Goal: Check status: Check status

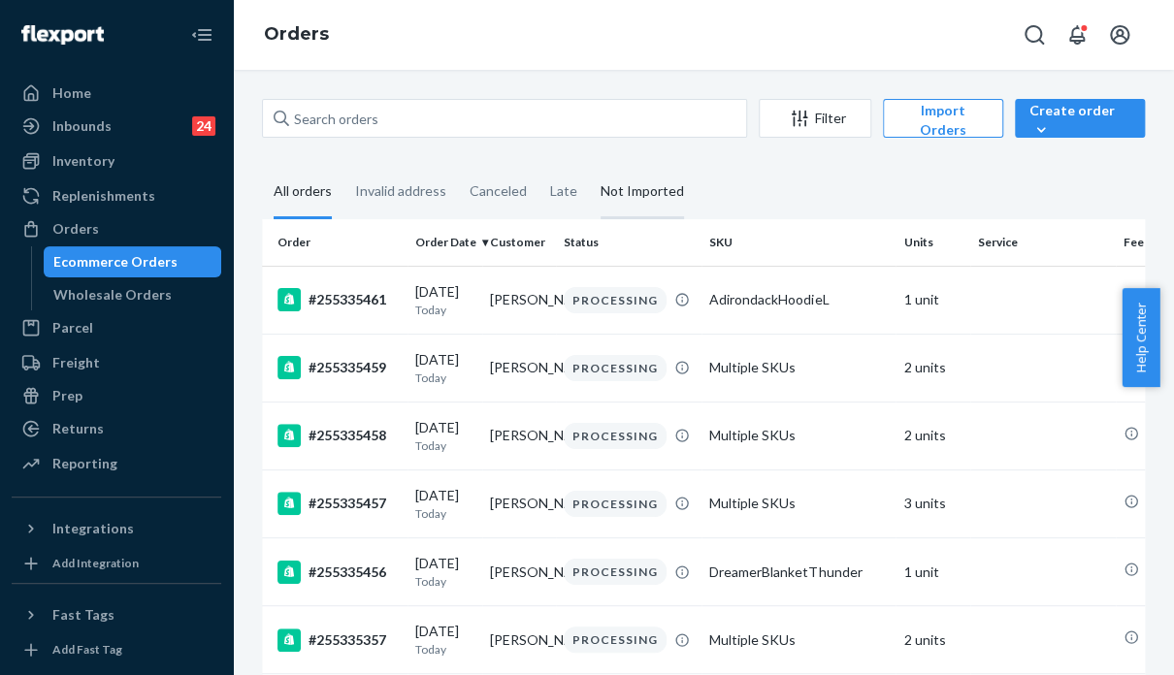
drag, startPoint x: 974, startPoint y: 189, endPoint x: 682, endPoint y: 168, distance: 292.8
click at [974, 189] on fieldset "All orders Invalid address Canceled Late Not Imported" at bounding box center [703, 192] width 883 height 53
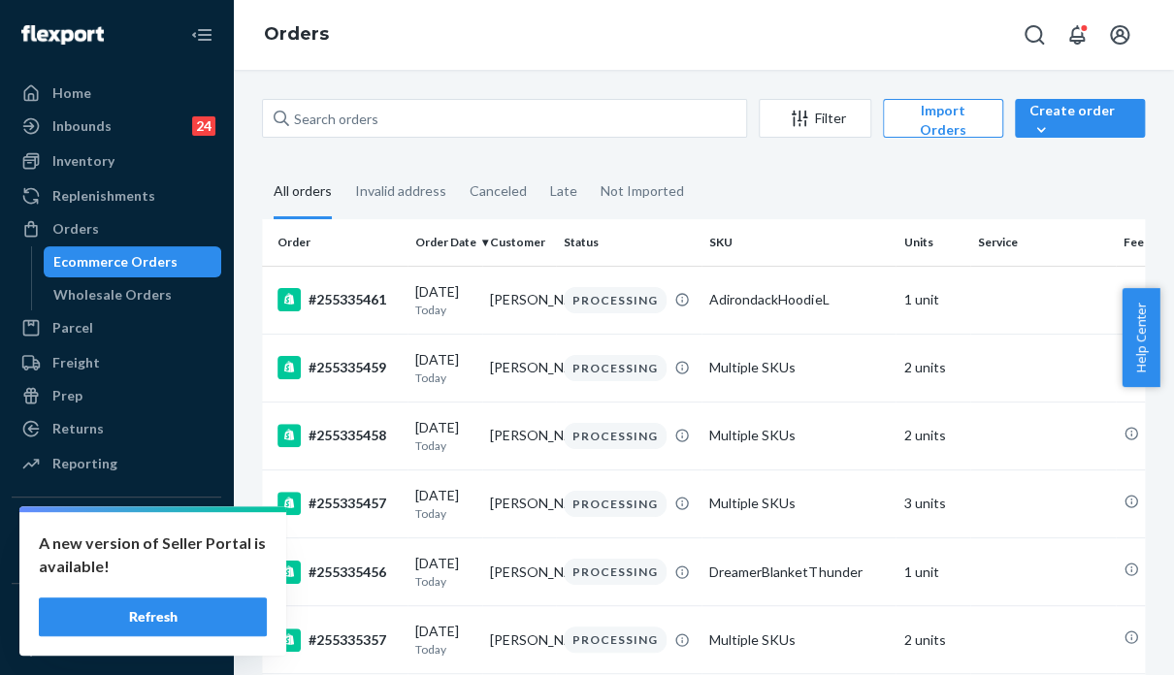
click at [927, 194] on fieldset "All orders Invalid address Canceled Late Not Imported" at bounding box center [703, 192] width 883 height 53
click at [147, 227] on div "Orders" at bounding box center [117, 228] width 206 height 27
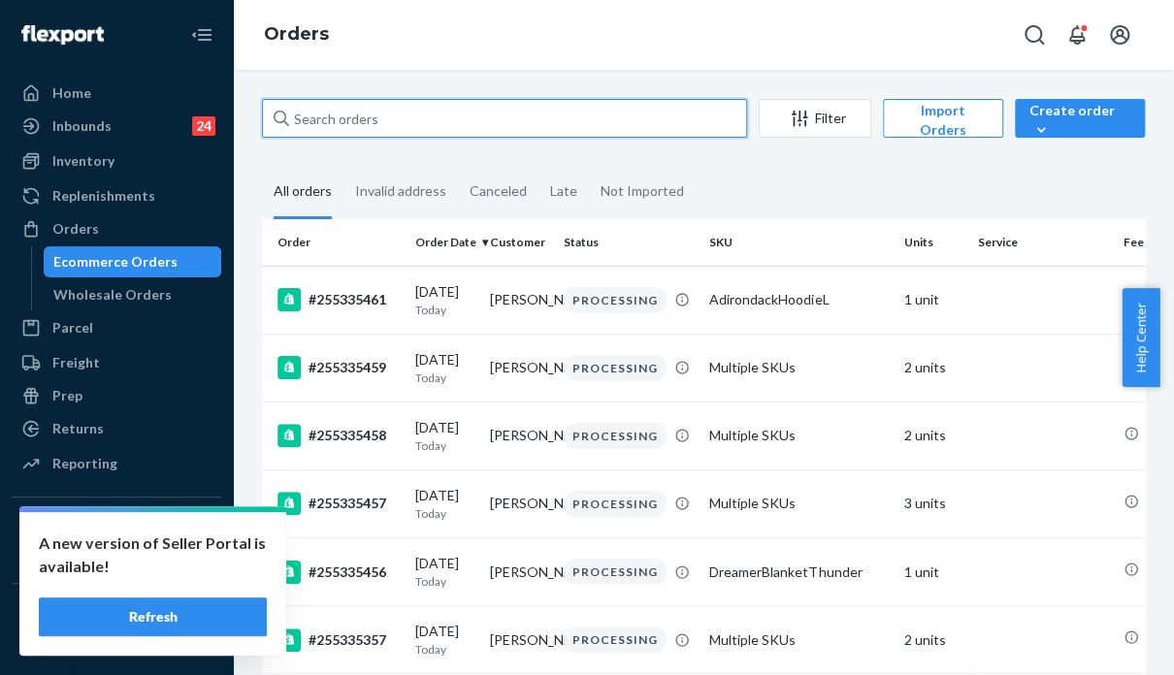
click at [423, 115] on input "text" at bounding box center [504, 118] width 485 height 39
paste input "255168053"
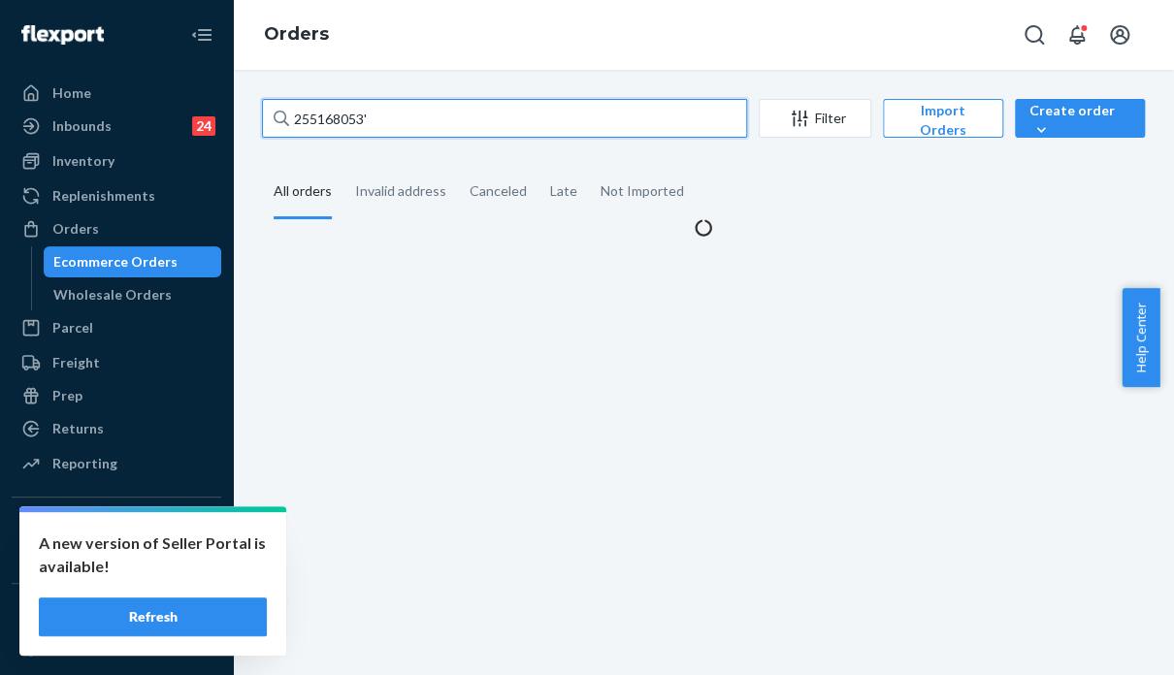
type input "255168053"
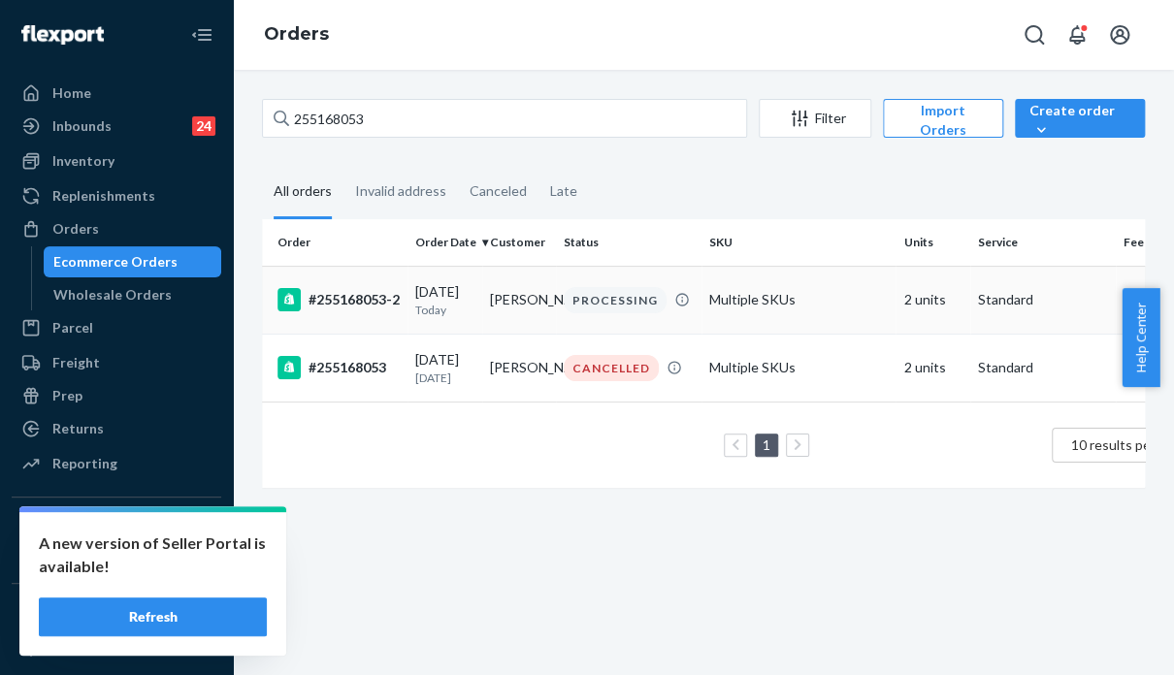
click at [831, 315] on td "Multiple SKUs" at bounding box center [798, 300] width 194 height 68
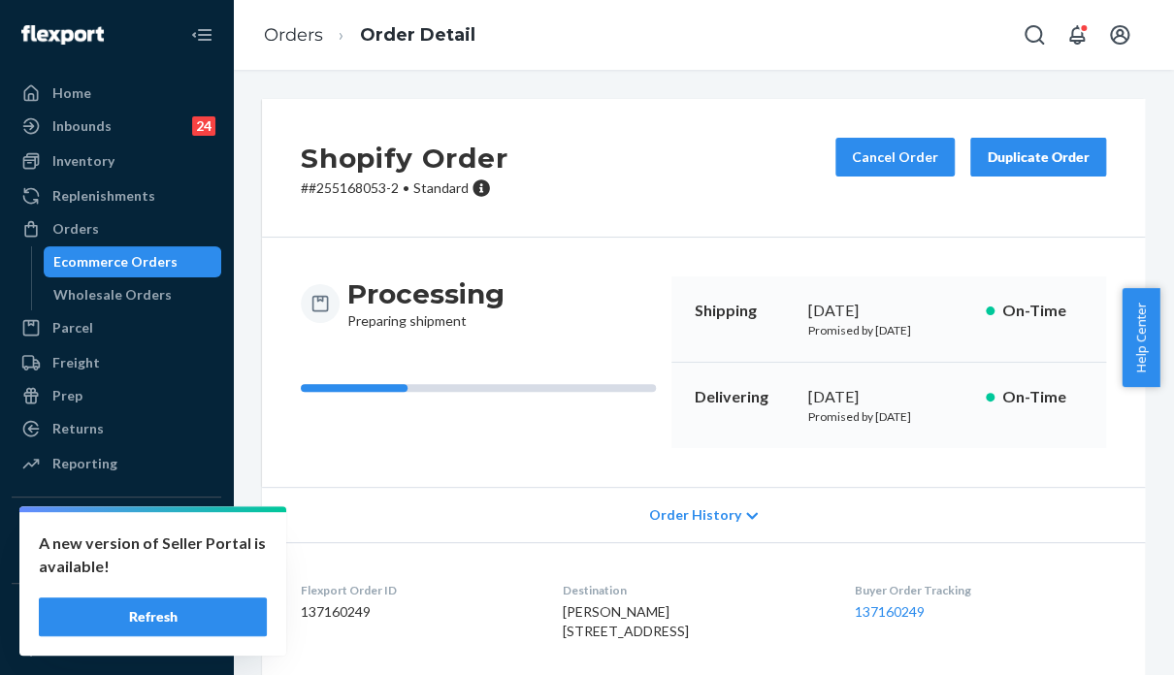
drag, startPoint x: 1056, startPoint y: 533, endPoint x: 982, endPoint y: 368, distance: 181.1
click at [1057, 532] on div "Order History" at bounding box center [703, 514] width 883 height 55
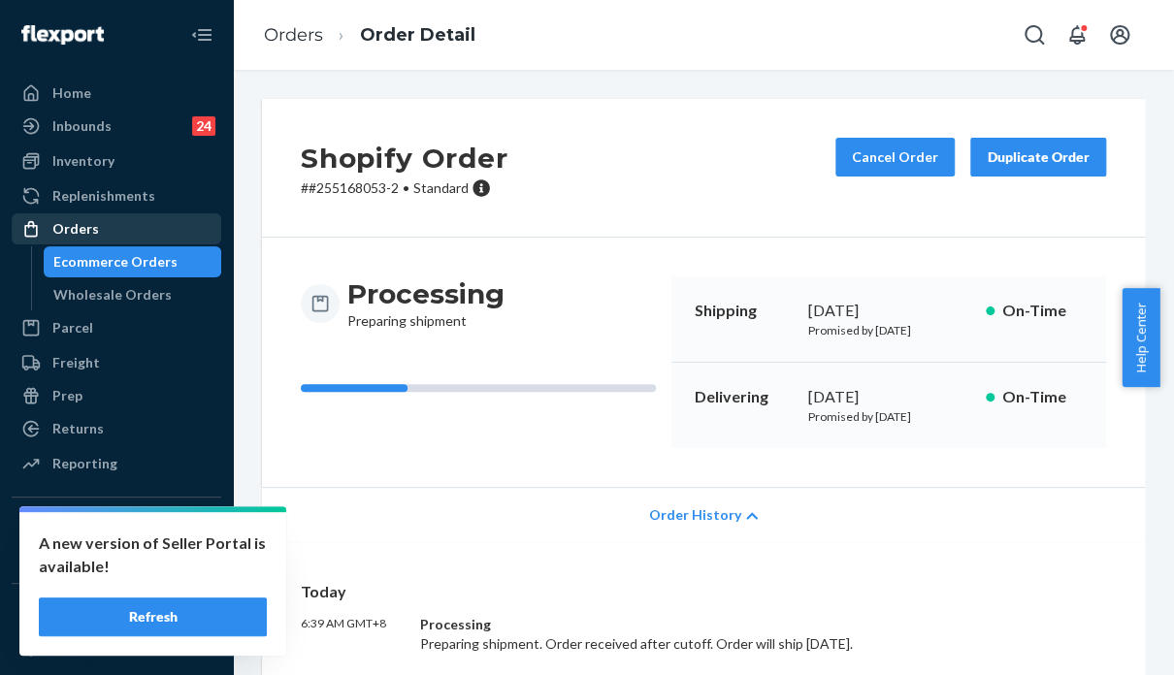
click at [117, 232] on div "Orders" at bounding box center [117, 228] width 206 height 27
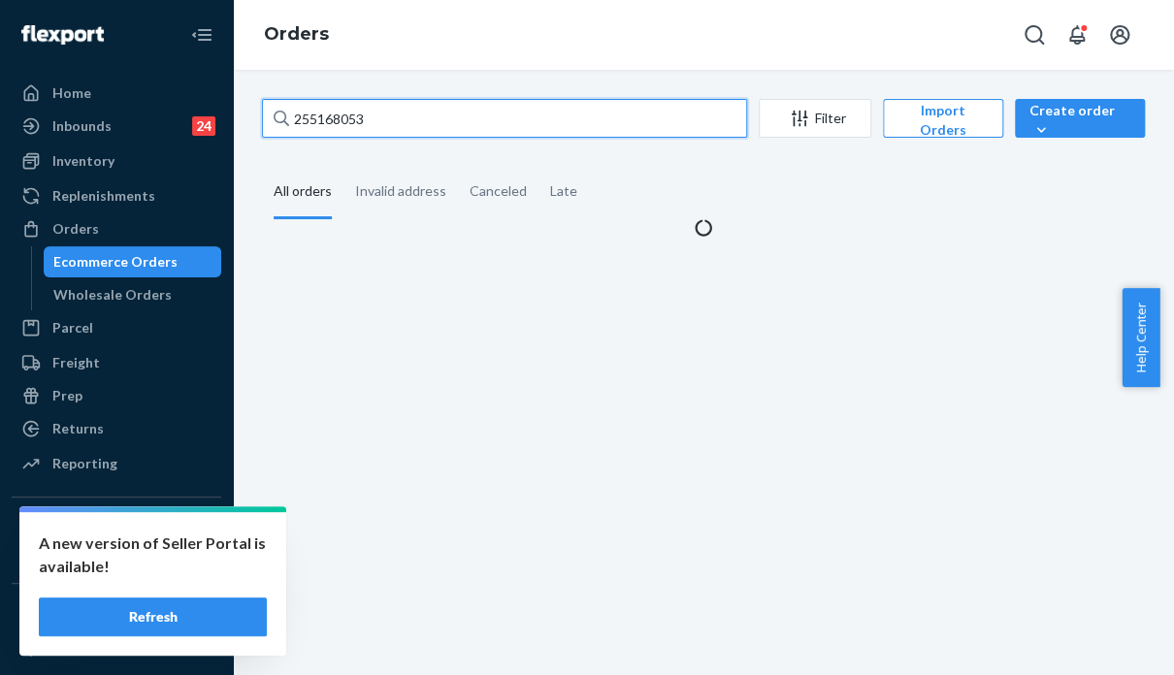
drag, startPoint x: 409, startPoint y: 112, endPoint x: 214, endPoint y: 115, distance: 195.0
click at [214, 115] on div "Home Inbounds 24 Shipping Plans Problems 24 Inventory Products Replenishments O…" at bounding box center [587, 337] width 1174 height 675
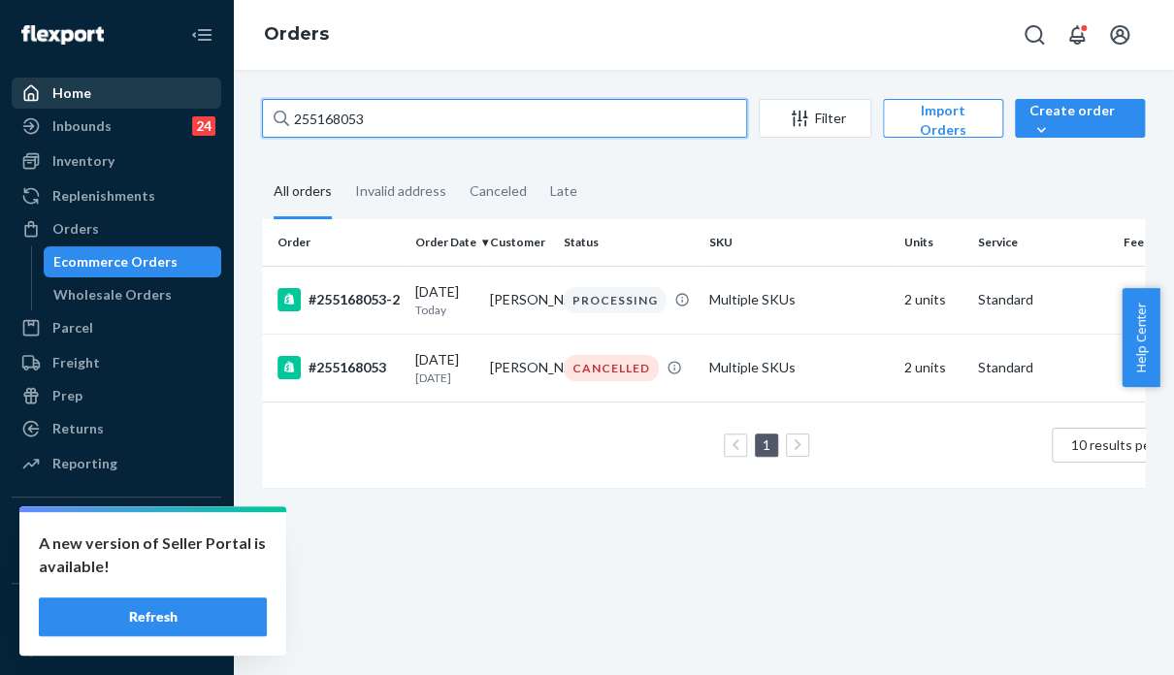
paste input "RYMHBLSJEG"
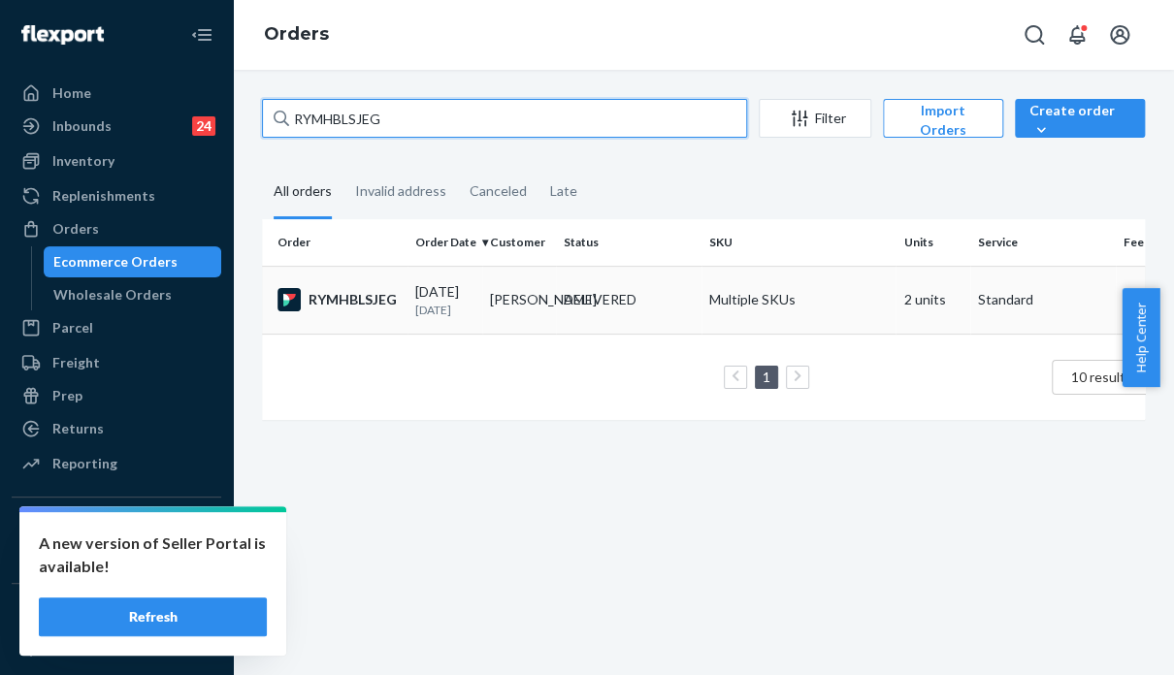
type input "RYMHBLSJEG"
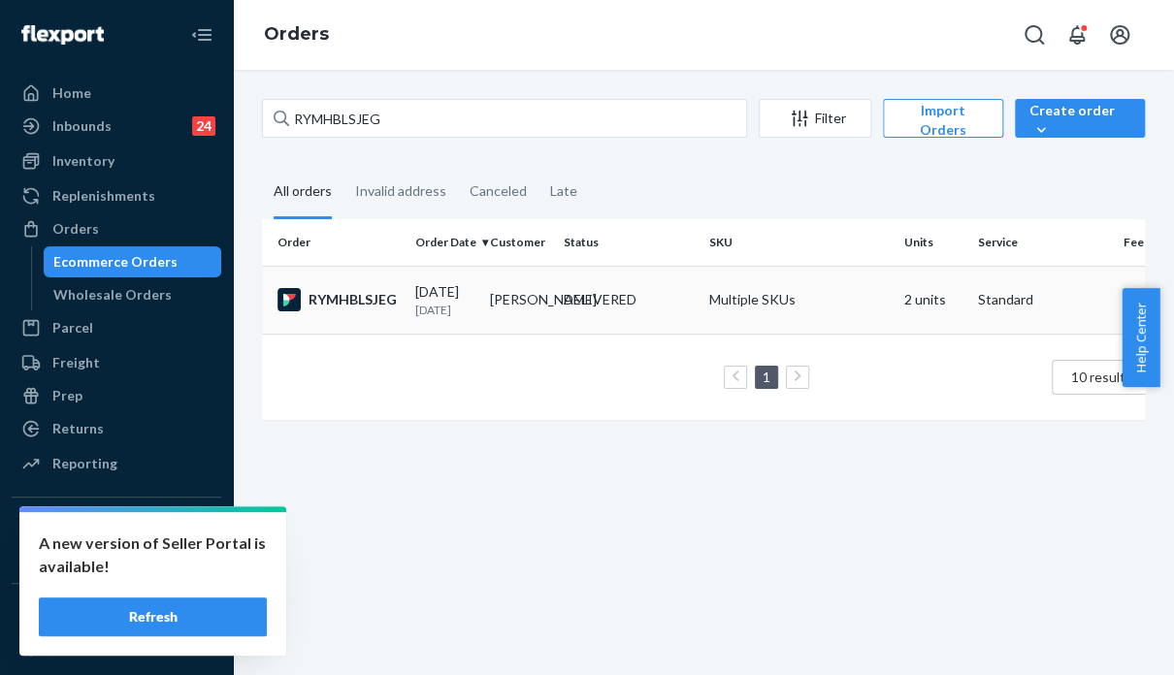
click at [834, 312] on td "Multiple SKUs" at bounding box center [798, 300] width 194 height 68
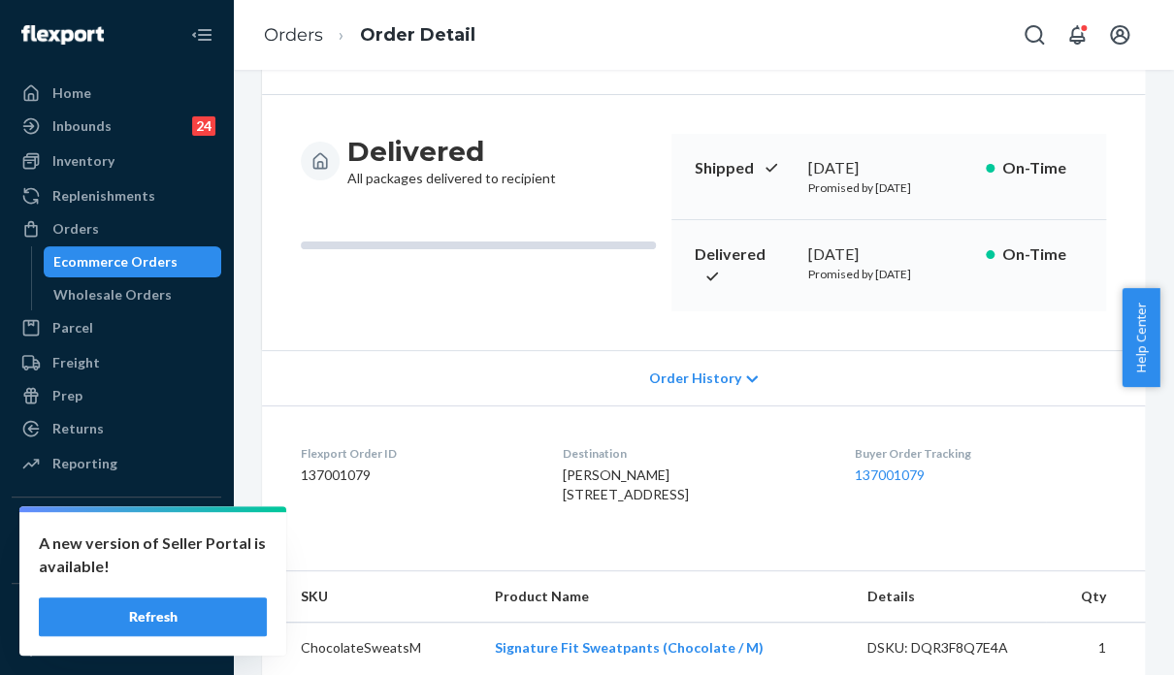
scroll to position [485, 0]
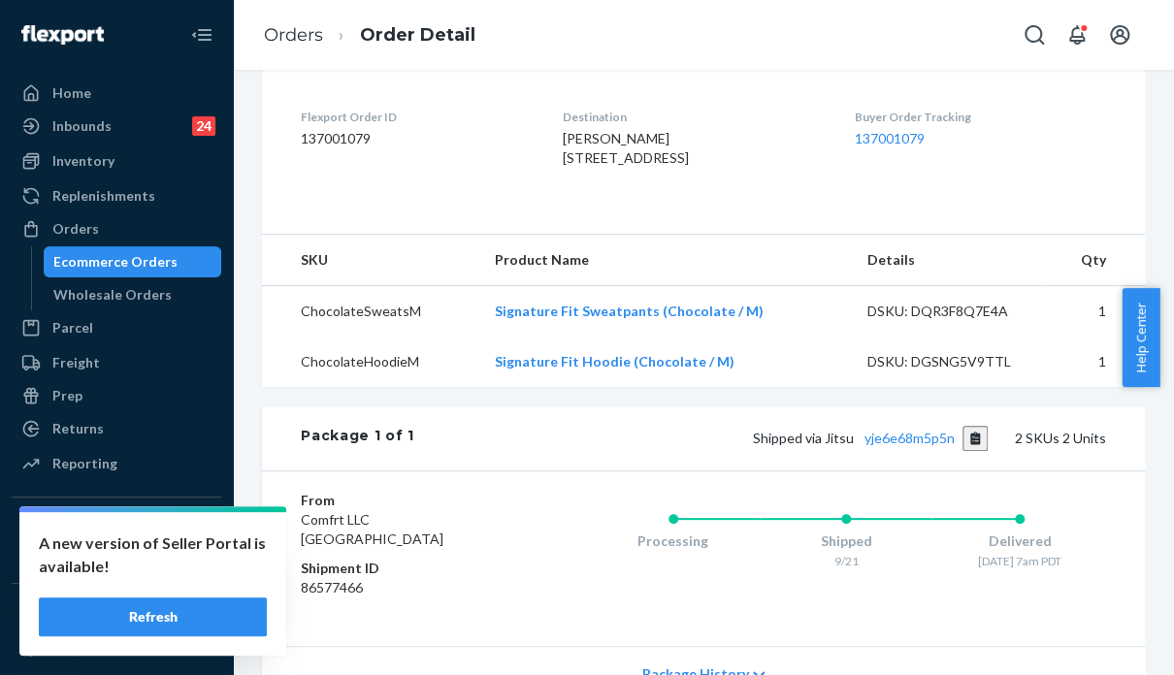
click at [923, 535] on div "From Comfrt LLC [GEOGRAPHIC_DATA] Shipment ID 86577466 Processing Shipped 9/21 …" at bounding box center [703, 559] width 883 height 176
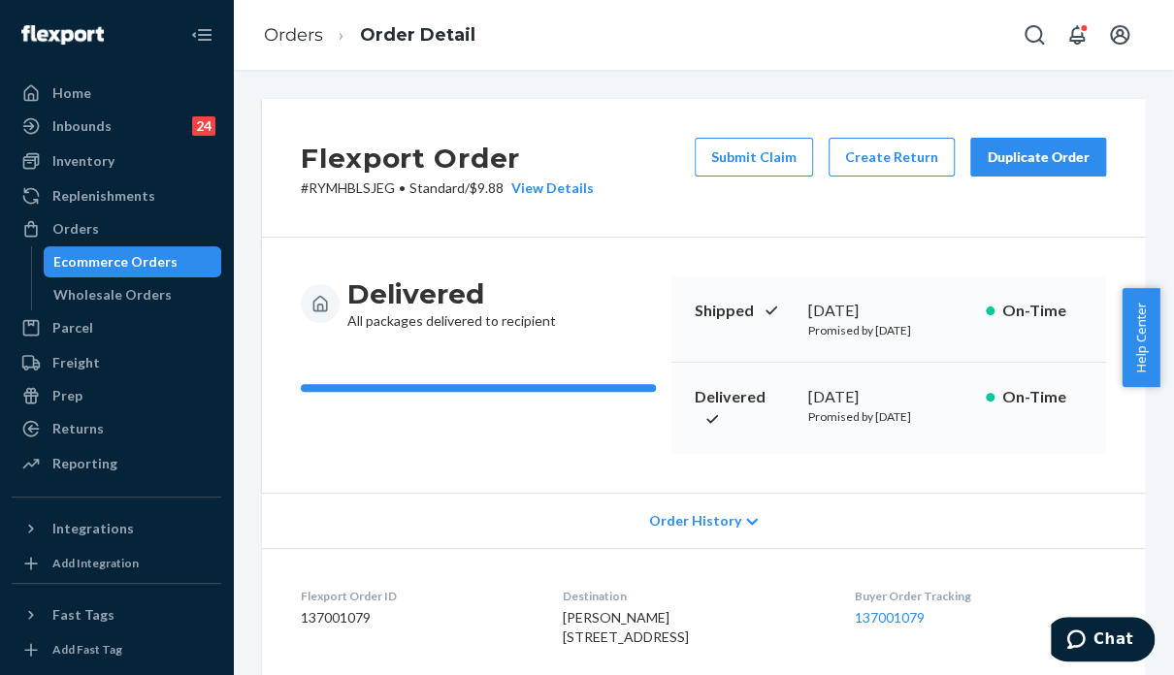
click at [889, 493] on div "Delivered All packages delivered to recipient Shipped September 20, 2025 Promis…" at bounding box center [703, 365] width 883 height 255
click at [980, 548] on div "Order History" at bounding box center [703, 520] width 883 height 55
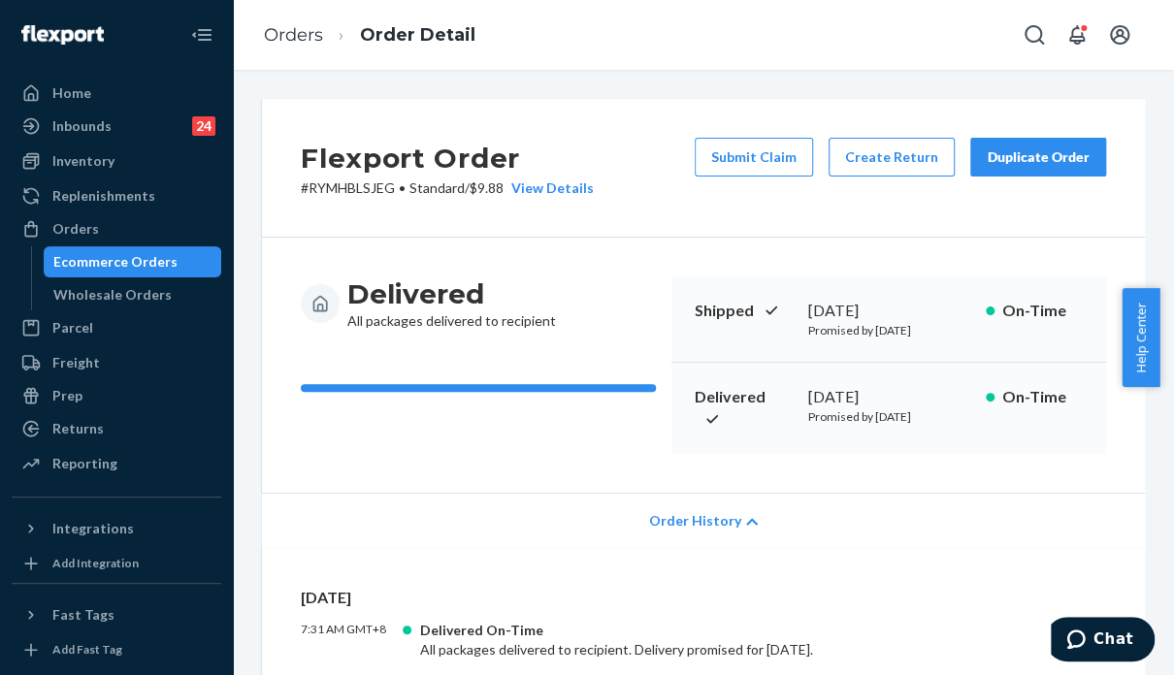
click at [1015, 493] on div "Delivered All packages delivered to recipient Shipped September 20, 2025 Promis…" at bounding box center [703, 365] width 883 height 255
click at [1056, 493] on div "Delivered All packages delivered to recipient Shipped September 20, 2025 Promis…" at bounding box center [703, 365] width 883 height 255
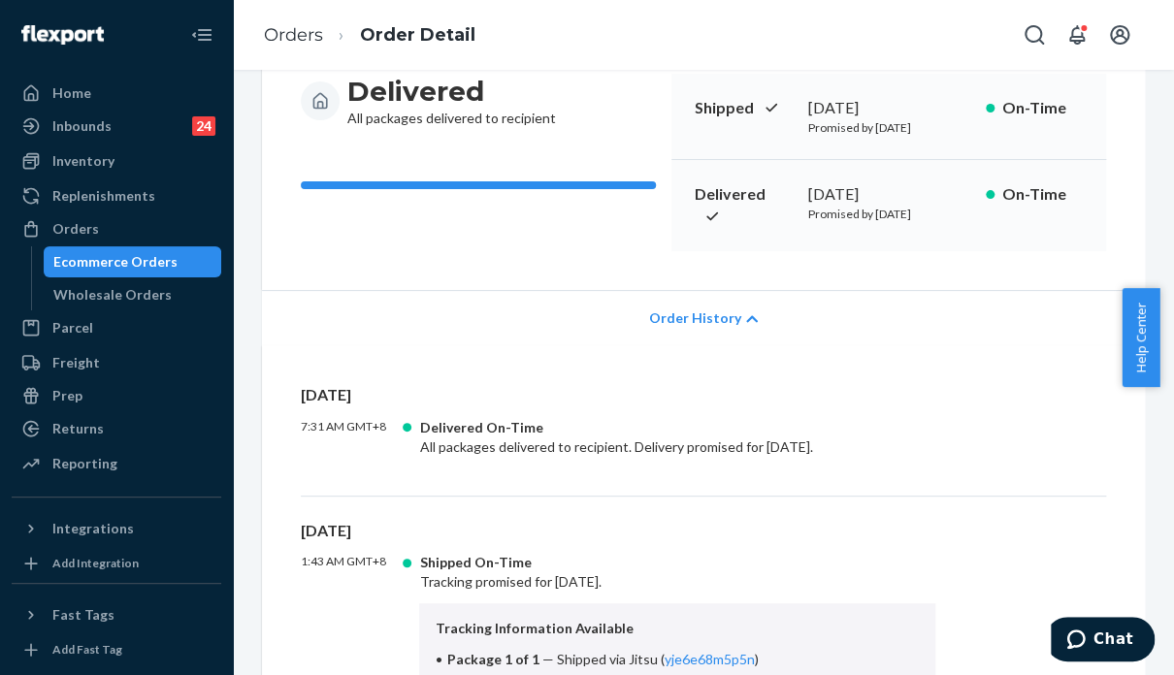
scroll to position [291, 0]
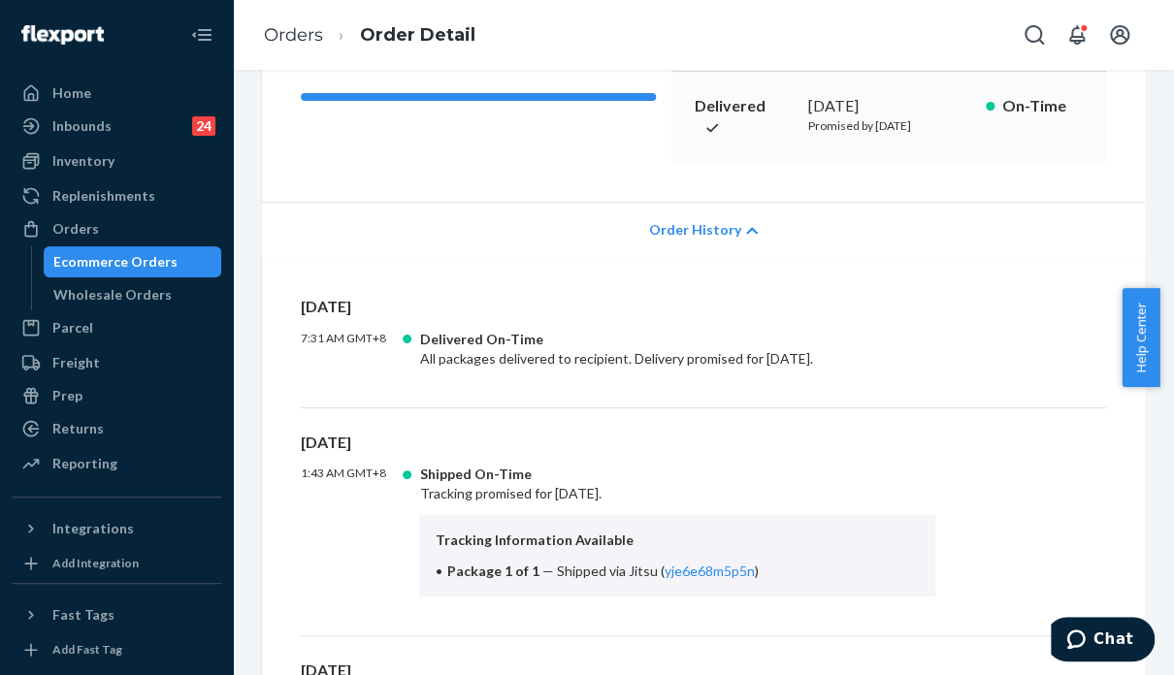
click at [1038, 389] on div "Yesterday 7:31 AM GMT+8 Delivered On-Time All packages delivered to recipient. …" at bounding box center [703, 352] width 805 height 113
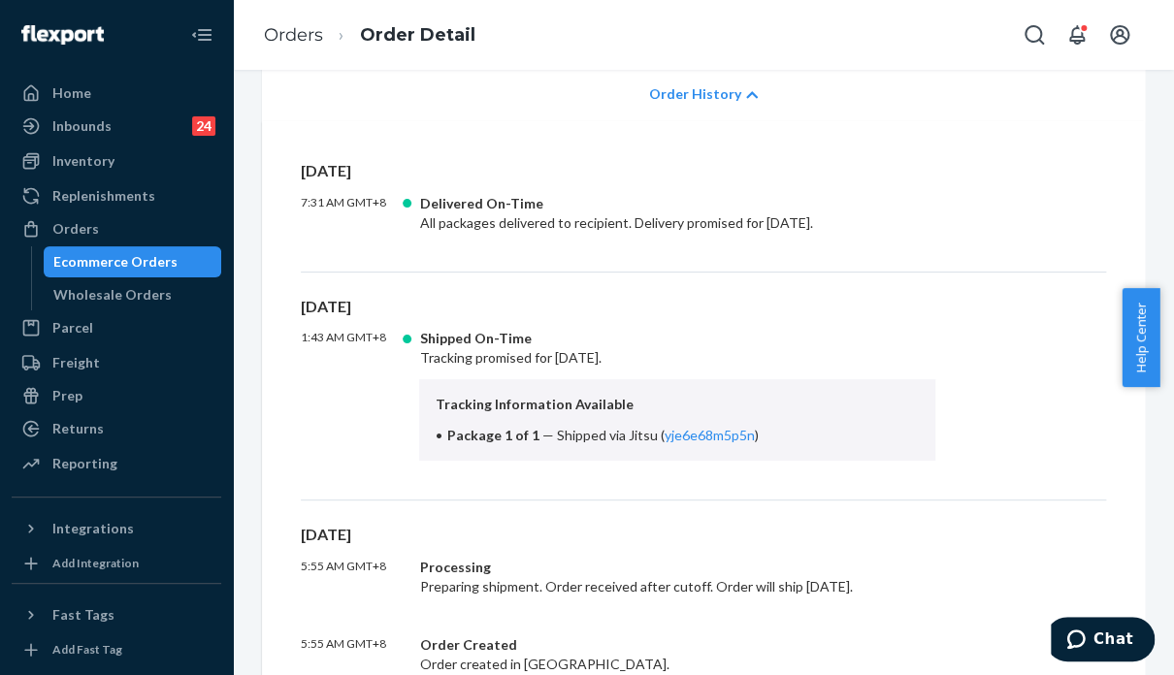
scroll to position [388, 0]
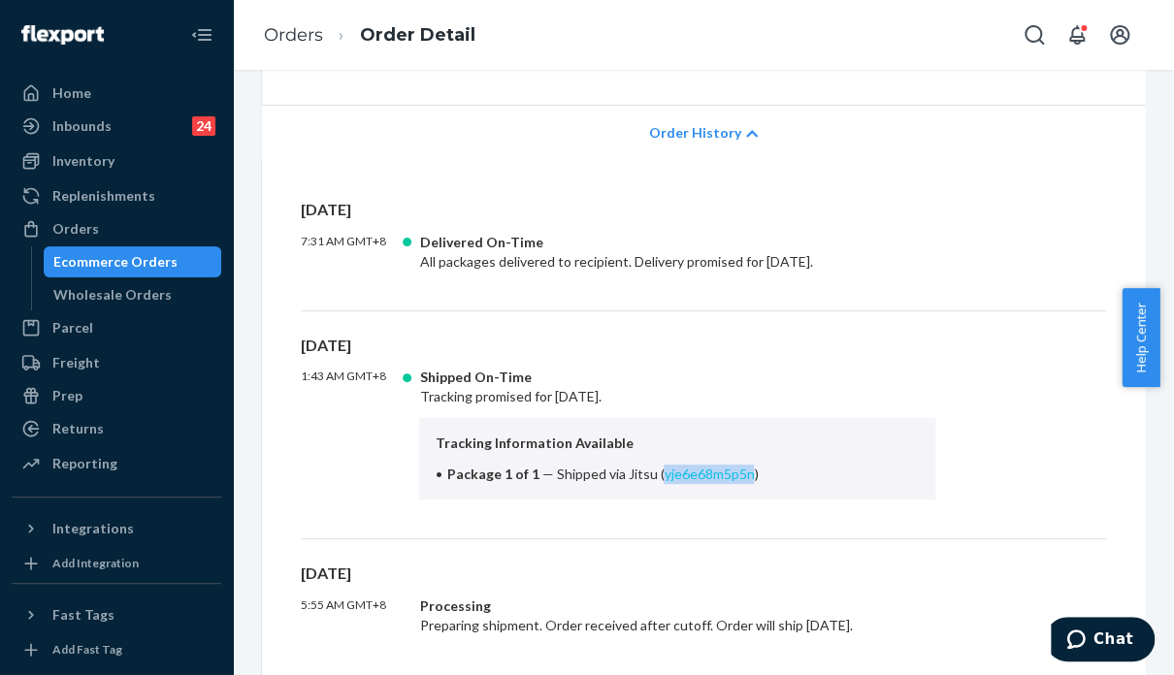
drag, startPoint x: 744, startPoint y: 492, endPoint x: 654, endPoint y: 491, distance: 90.2
click at [654, 482] on span "Shipped via Jitsu ( yje6e68m5p5n )" at bounding box center [657, 474] width 202 height 16
copy link "yje6e68m5p5n"
click at [1111, 637] on span "Chat" at bounding box center [1113, 639] width 40 height 17
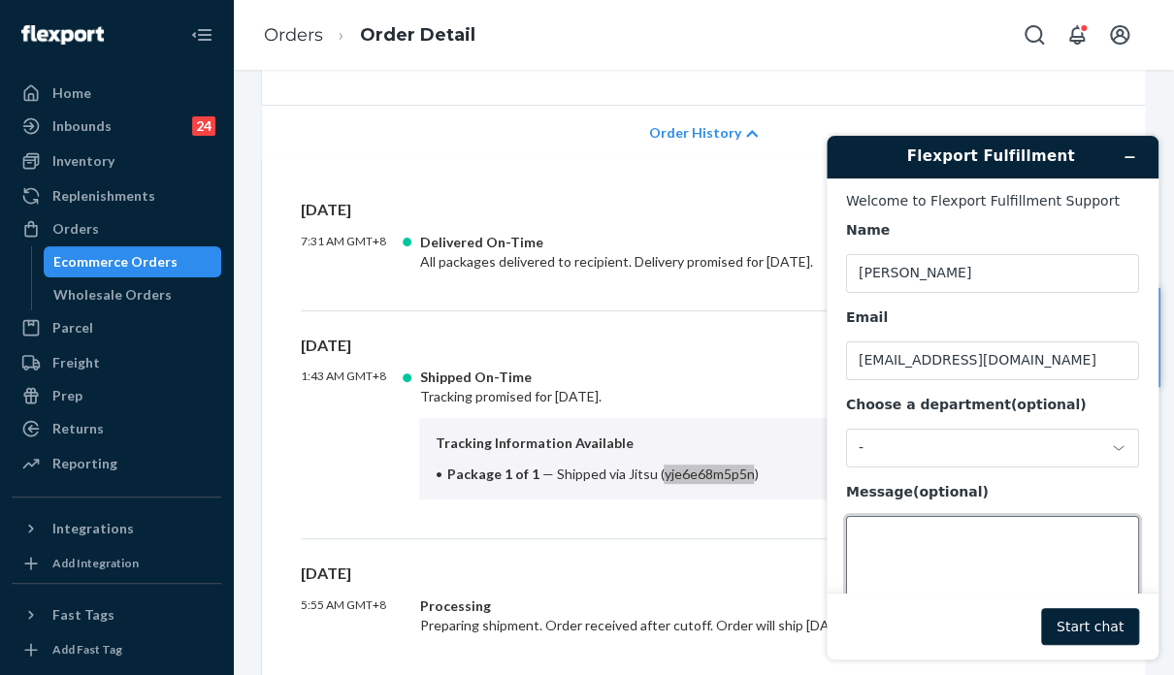
click at [969, 547] on textarea "Message (optional)" at bounding box center [992, 570] width 293 height 109
click at [910, 447] on div "-" at bounding box center [981, 447] width 244 height 17
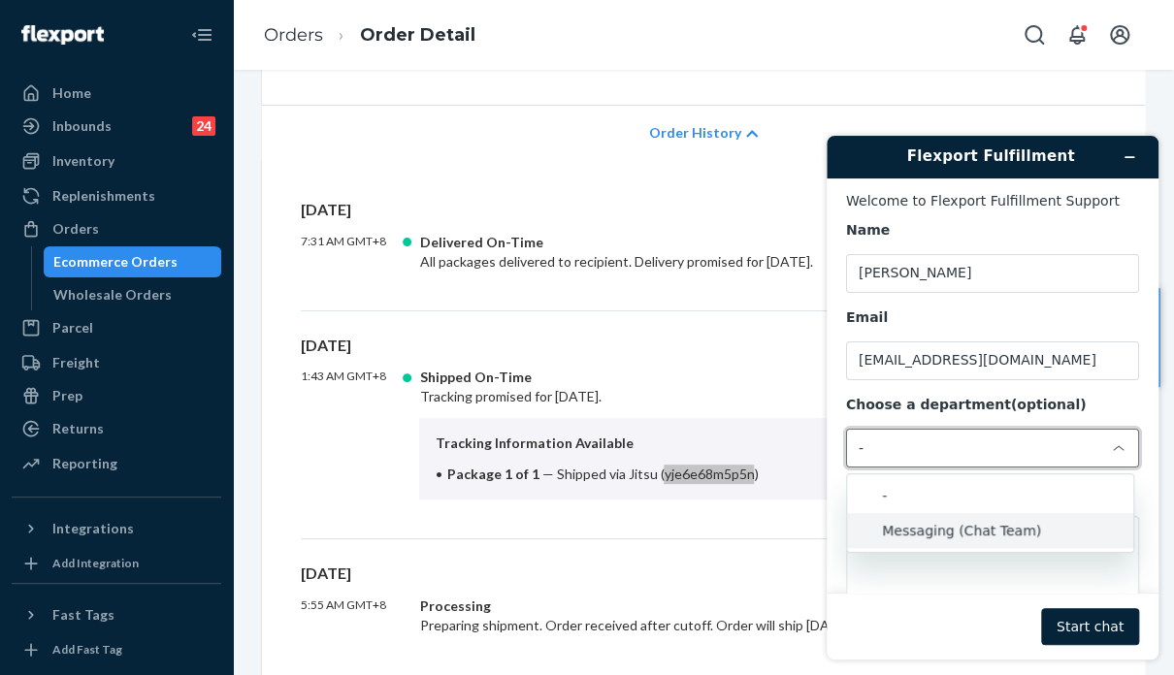
click at [912, 535] on li "Messaging (Chat Team)" at bounding box center [990, 530] width 286 height 35
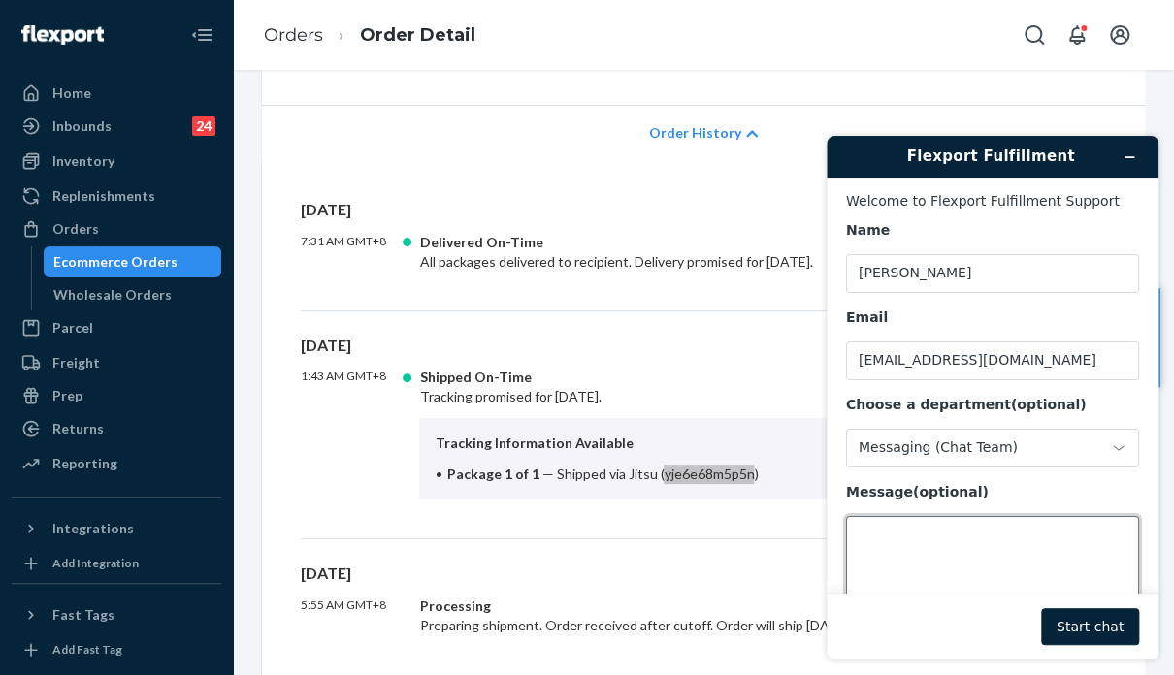
click at [911, 537] on textarea "Message (optional)" at bounding box center [992, 570] width 293 height 109
click at [945, 541] on textarea "Hi team, please help me get the POD for this order" at bounding box center [992, 570] width 293 height 109
click at [944, 554] on textarea "Hi team, please help me get the POD for this order" at bounding box center [992, 570] width 293 height 109
paste textarea "RYMHBLSJEG"
type textarea "Hi team, please help me get the POD for this order RYMHBLSJEG"
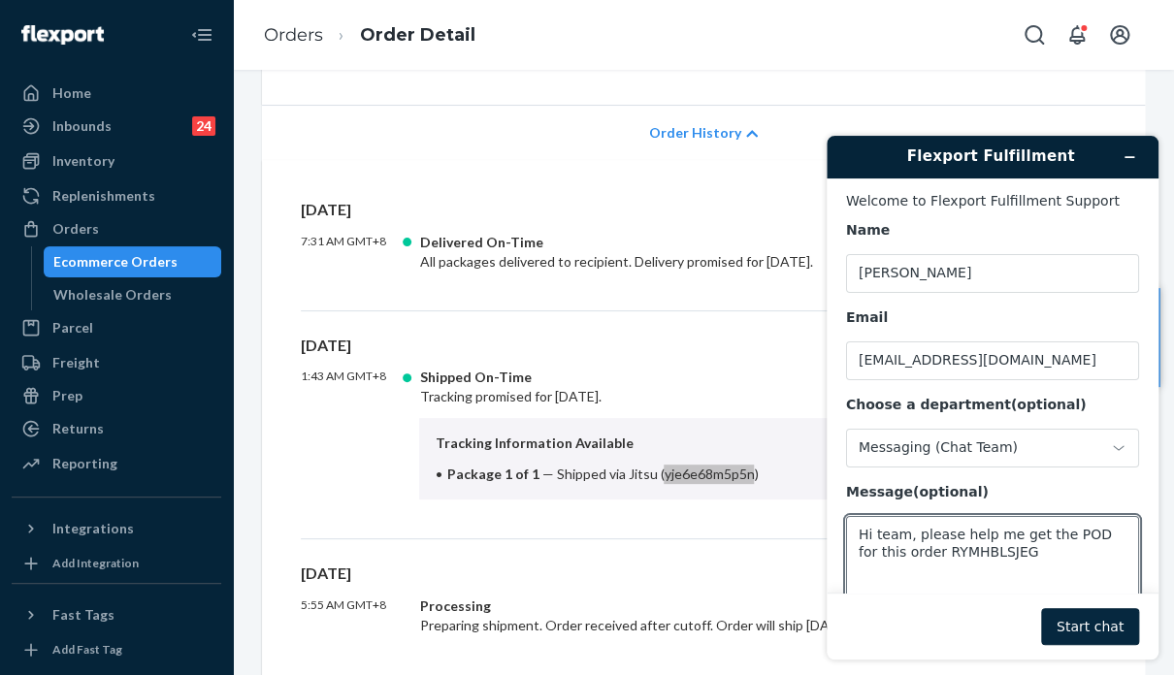
click at [1085, 617] on button "Start chat" at bounding box center [1090, 626] width 98 height 37
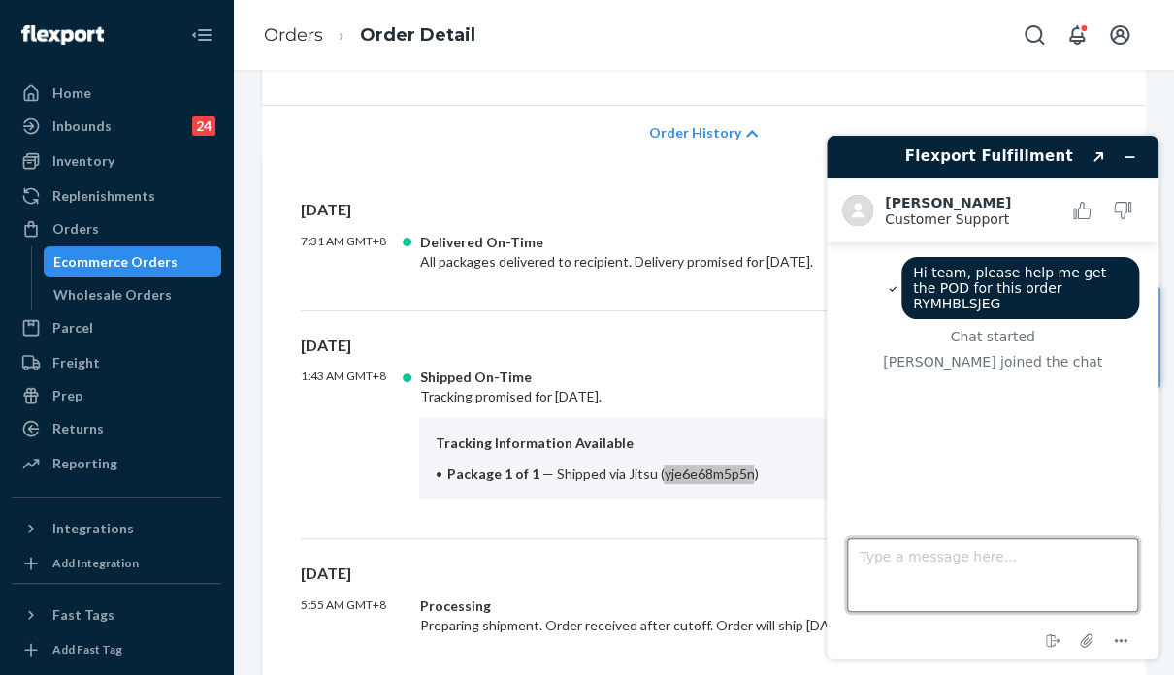
click at [1030, 572] on textarea "Type a message here..." at bounding box center [992, 575] width 291 height 74
paste textarea "yje6e68m5p5n."
type textarea "tracking from Jitsu. yje6e68m5p5n."
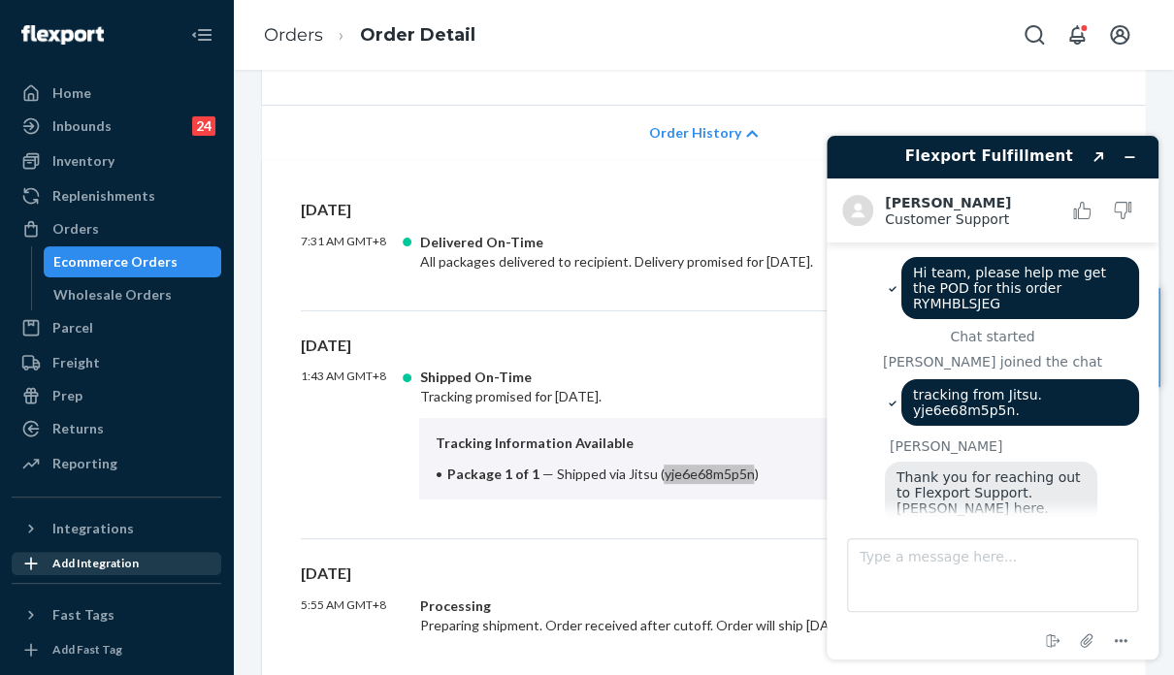
scroll to position [28, 0]
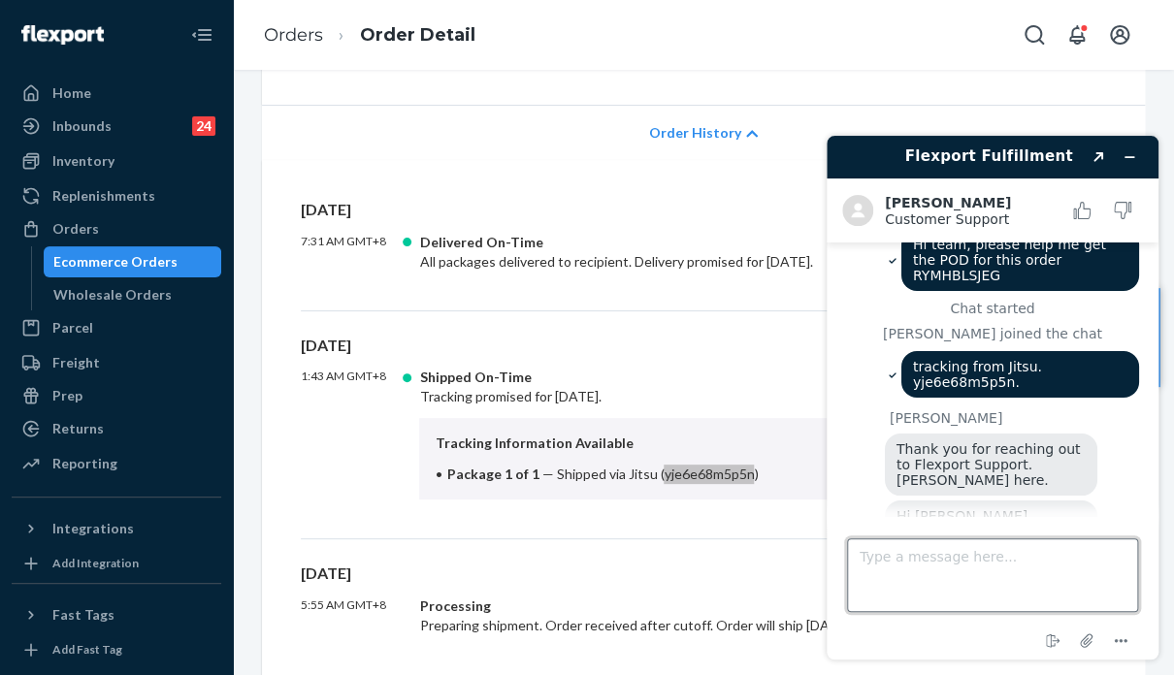
click at [1069, 566] on textarea "Type a message here..." at bounding box center [992, 575] width 291 height 74
type textarea "Thanks"
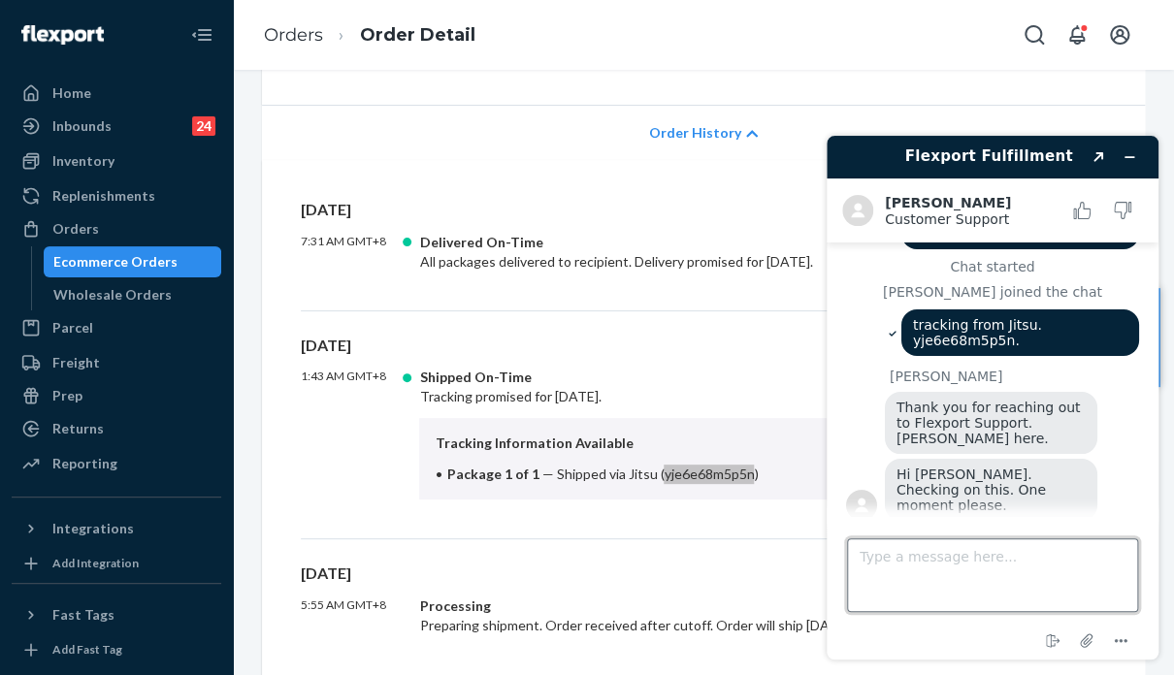
drag, startPoint x: 972, startPoint y: 572, endPoint x: 973, endPoint y: 533, distance: 39.8
click at [973, 572] on textarea "Type a message here..." at bounding box center [992, 575] width 291 height 74
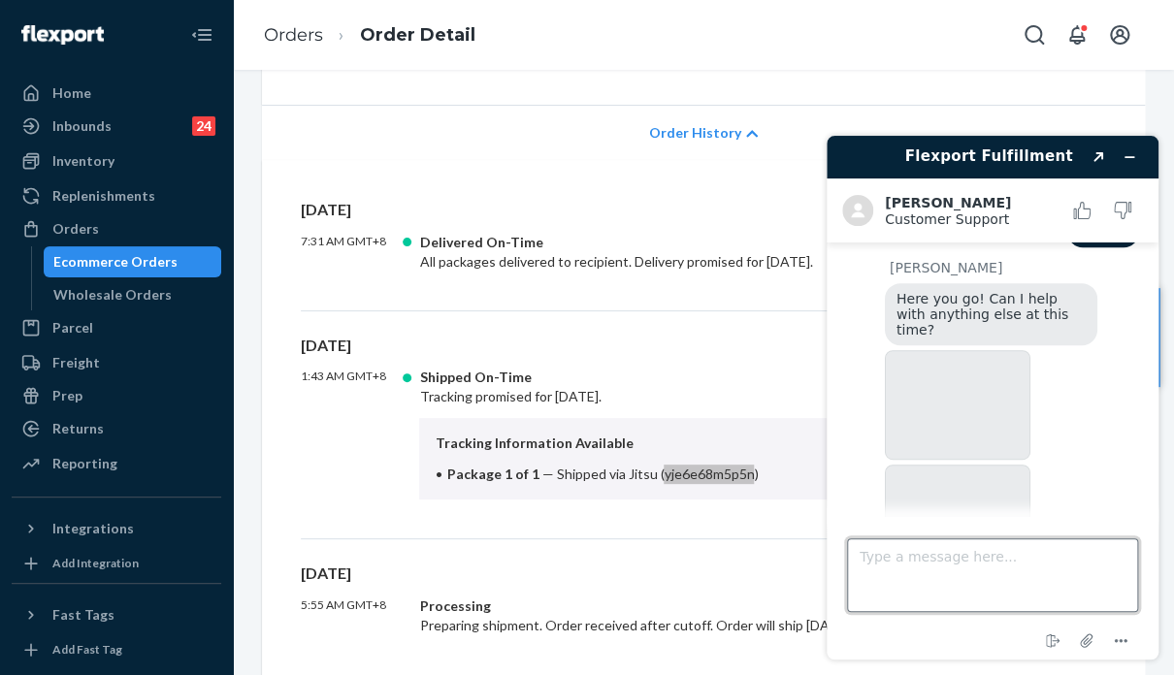
scroll to position [383, 0]
click at [974, 556] on textarea "Type a message here..." at bounding box center [992, 575] width 291 height 74
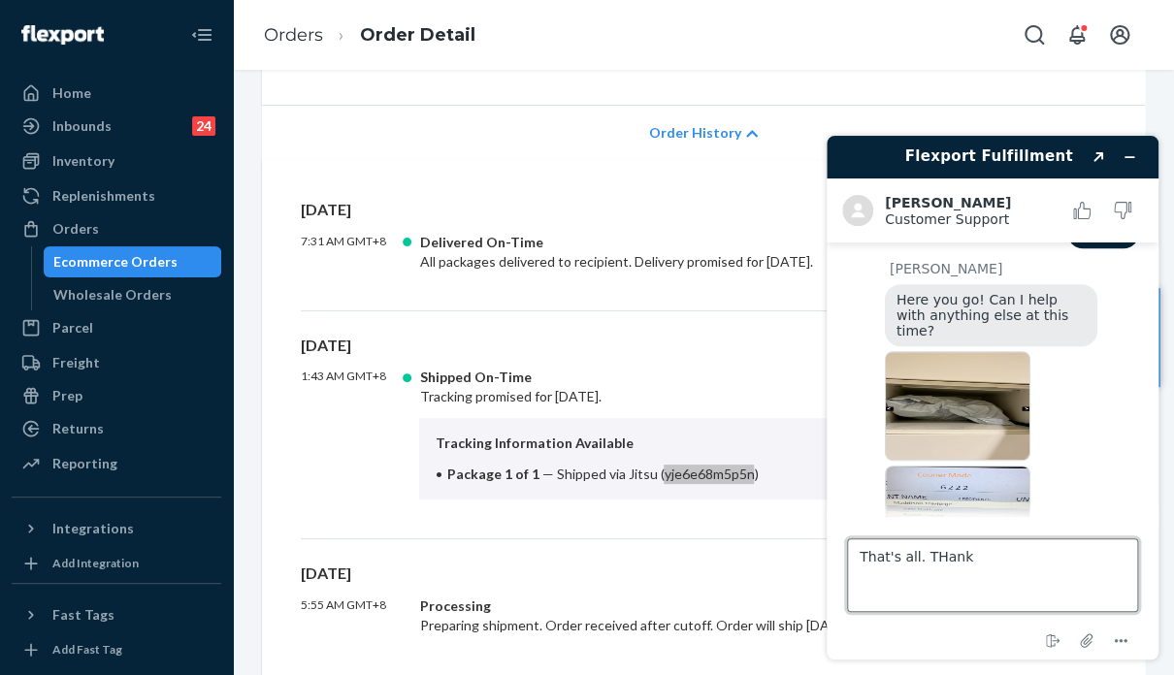
type textarea "That's all. THanks"
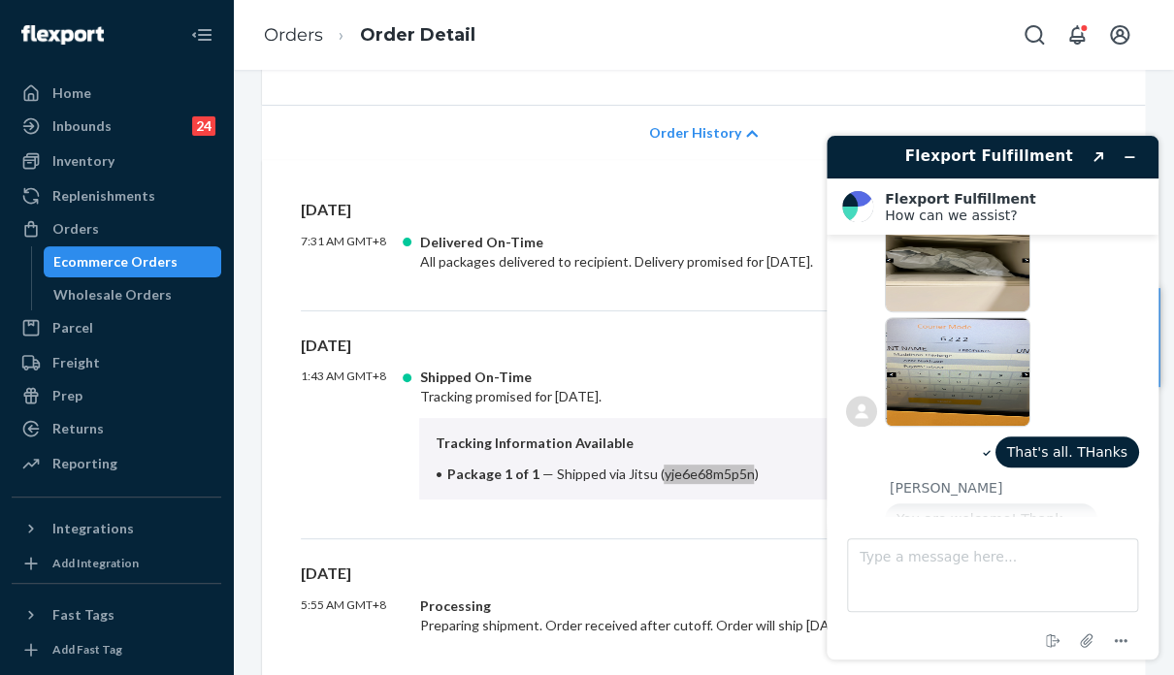
scroll to position [618, 0]
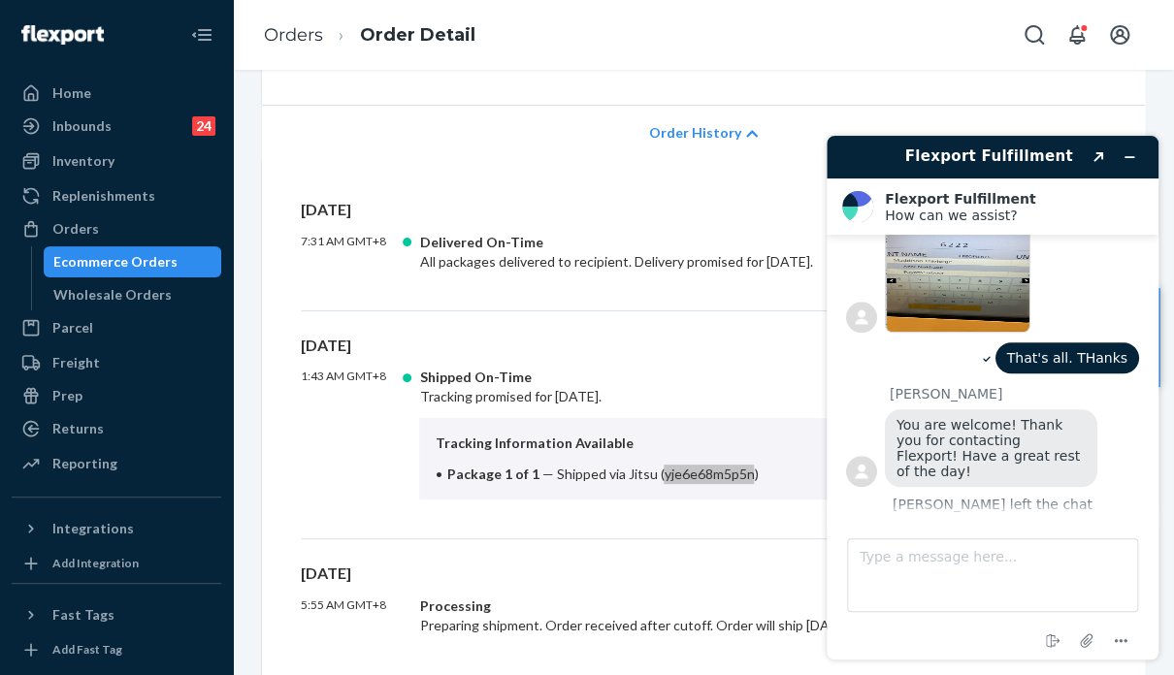
drag, startPoint x: 995, startPoint y: 422, endPoint x: 847, endPoint y: 512, distance: 173.7
click at [837, 524] on footer "Type a message here... End chat Attach file Options" at bounding box center [993, 588] width 332 height 144
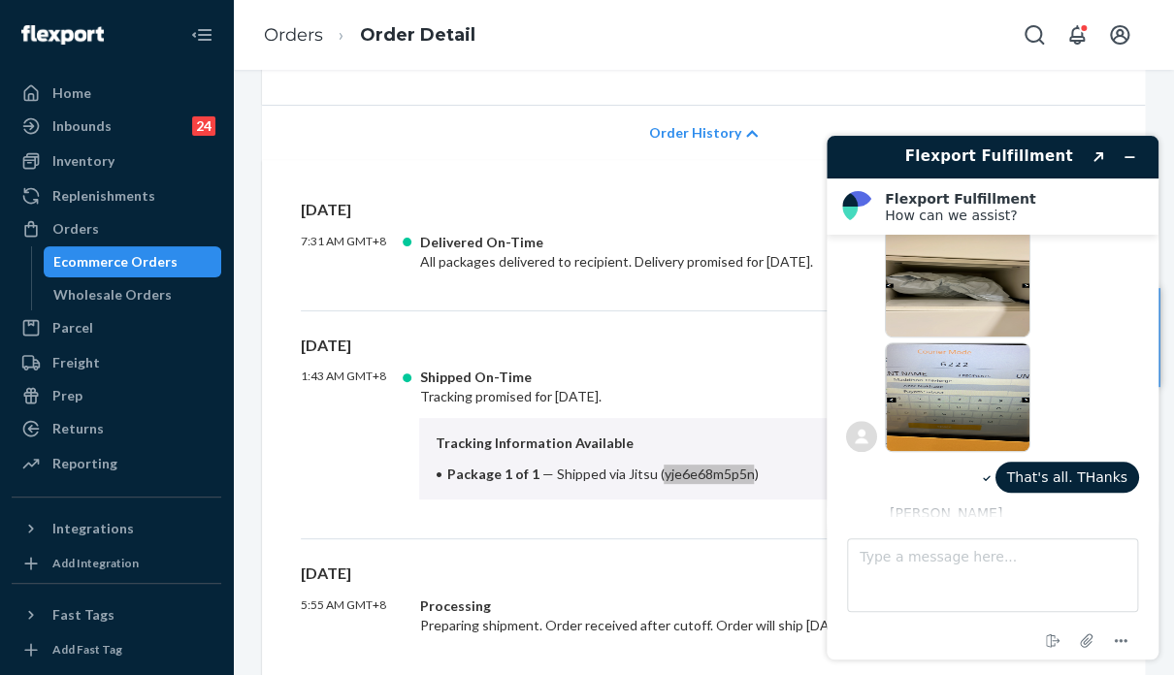
scroll to position [326, 0]
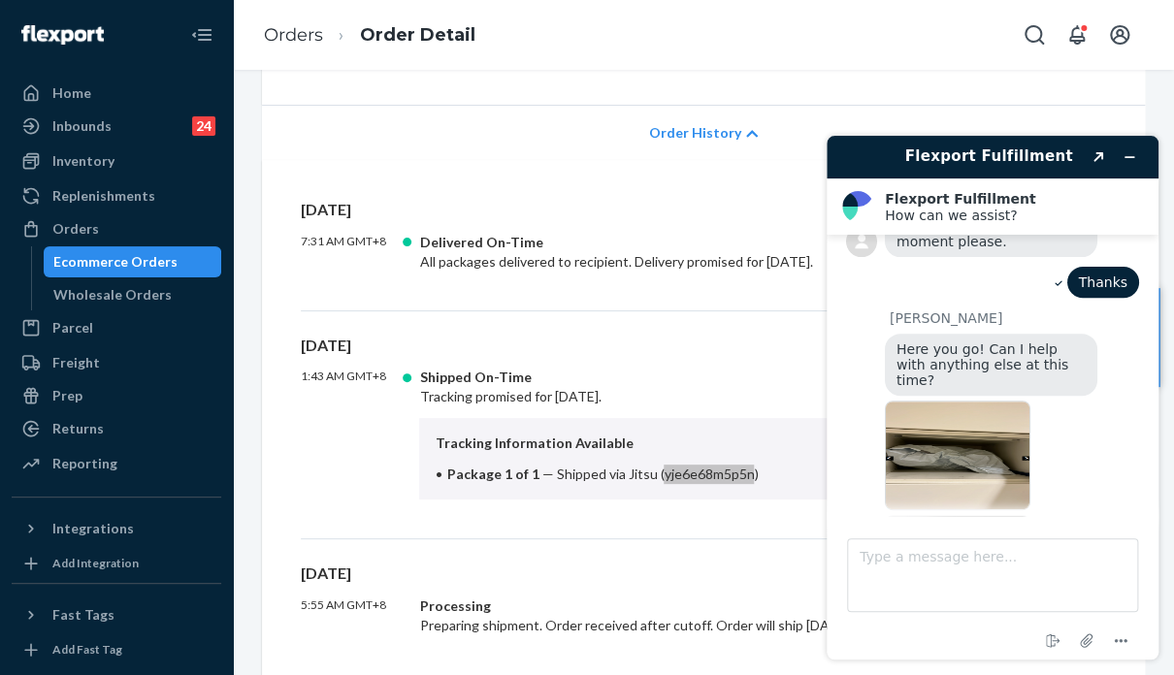
click at [938, 401] on img at bounding box center [958, 456] width 146 height 110
click at [926, 515] on img at bounding box center [958, 570] width 146 height 110
click at [90, 232] on div "Orders" at bounding box center [75, 228] width 47 height 19
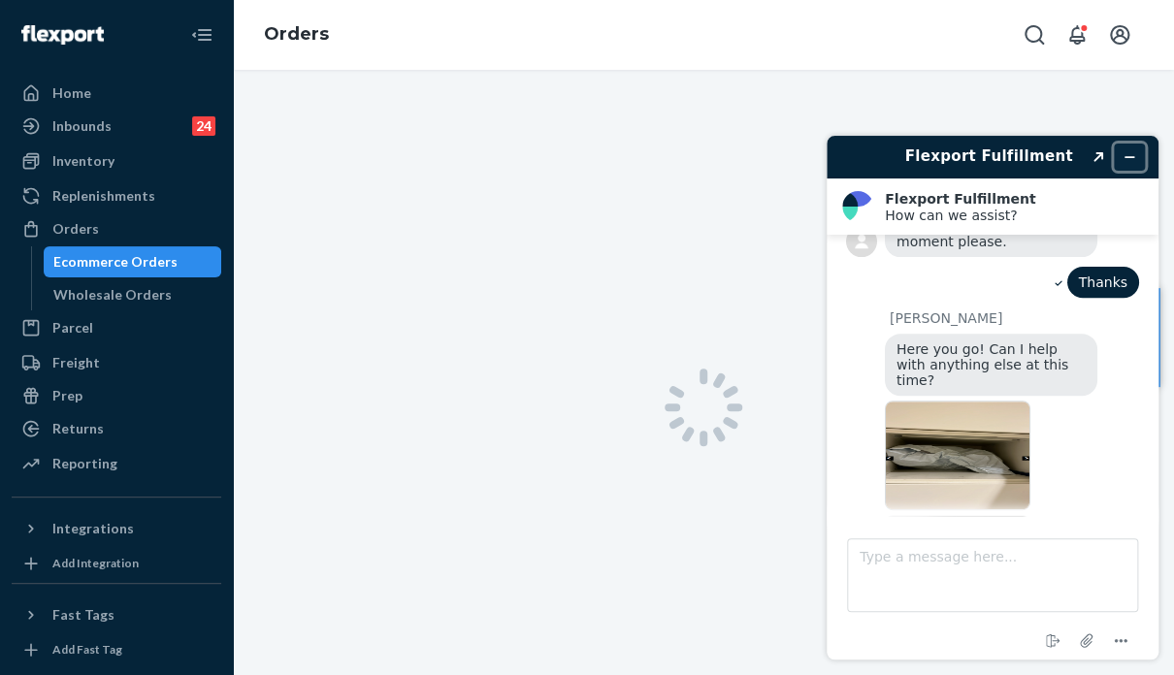
click at [1127, 150] on icon "Minimize widget" at bounding box center [1129, 157] width 14 height 14
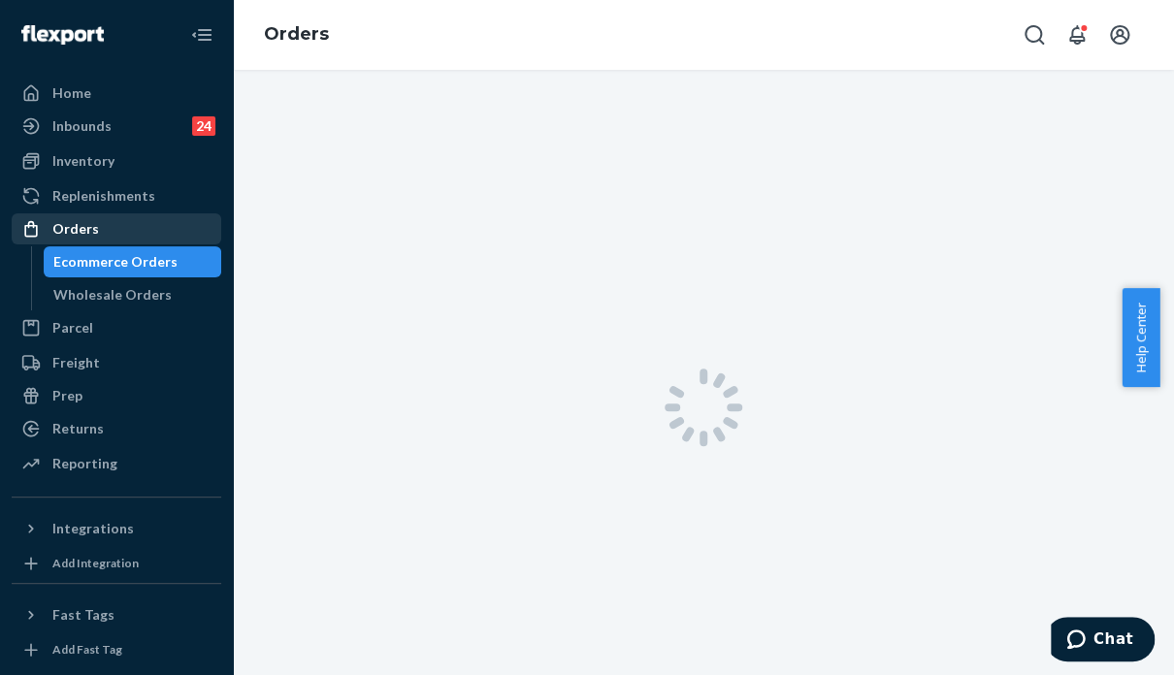
click at [136, 236] on div "Orders" at bounding box center [117, 228] width 206 height 27
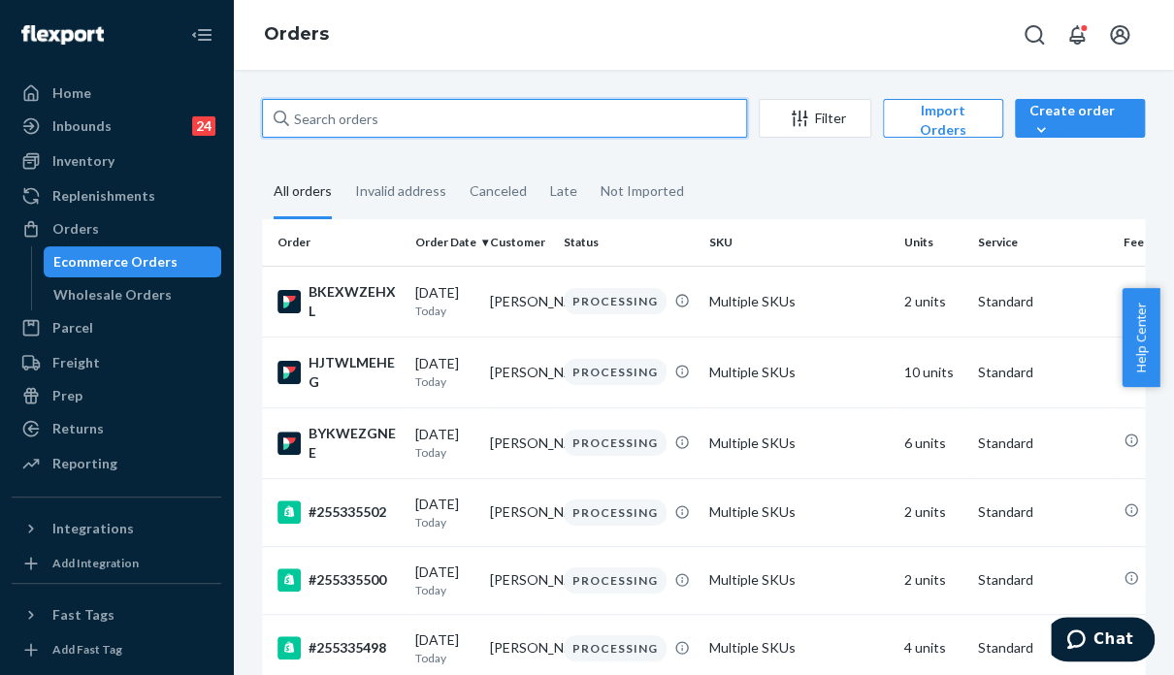
click at [378, 116] on input "text" at bounding box center [504, 118] width 485 height 39
paste input "255317163"
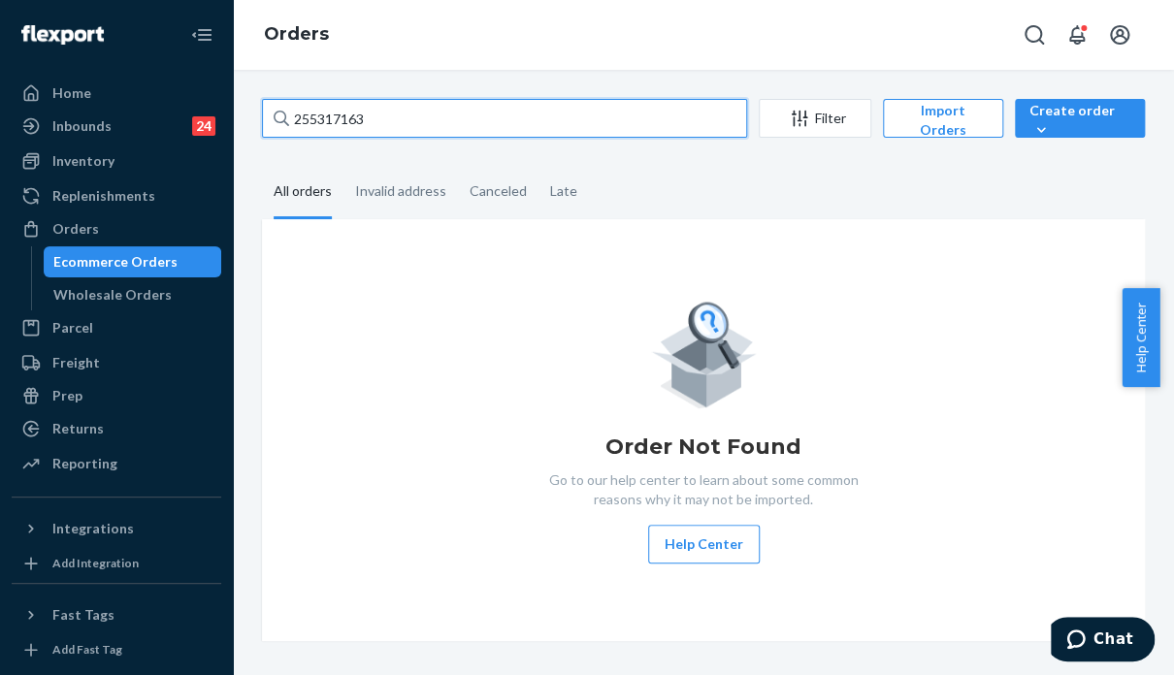
drag, startPoint x: 379, startPoint y: 119, endPoint x: 265, endPoint y: 110, distance: 114.9
click at [265, 110] on input "255317163" at bounding box center [504, 118] width 485 height 39
paste input "4950460"
type input "254950460"
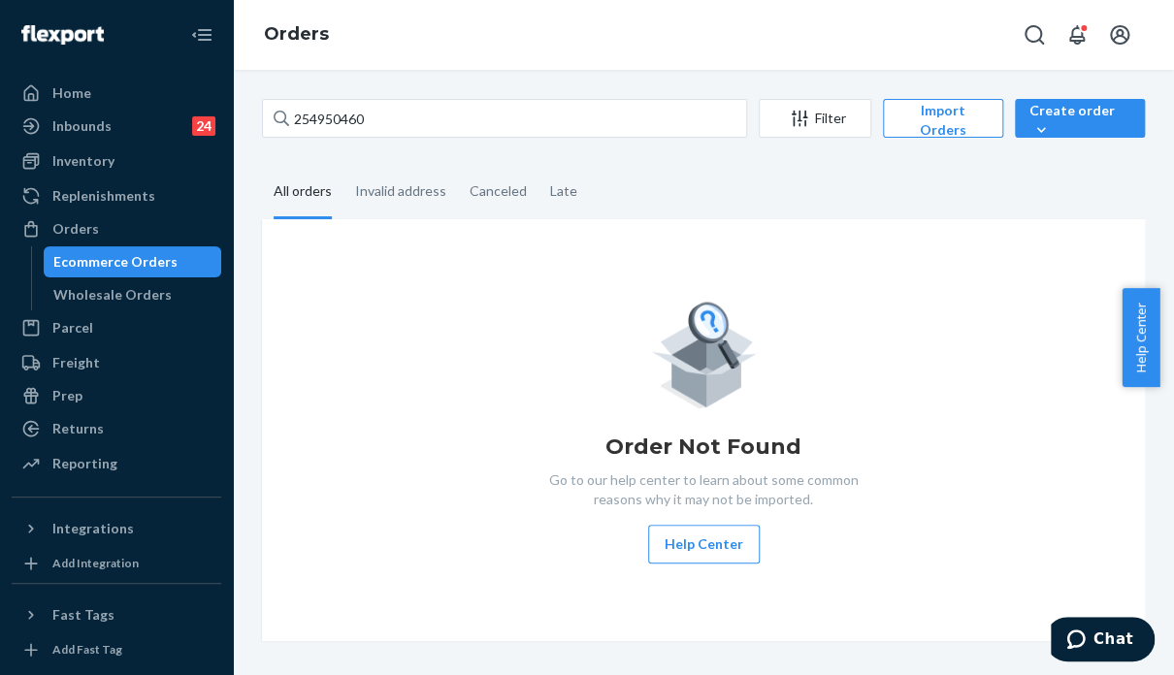
click at [981, 438] on div "Order Not Found Go to our help center to learn about some common reasons why it…" at bounding box center [703, 430] width 852 height 267
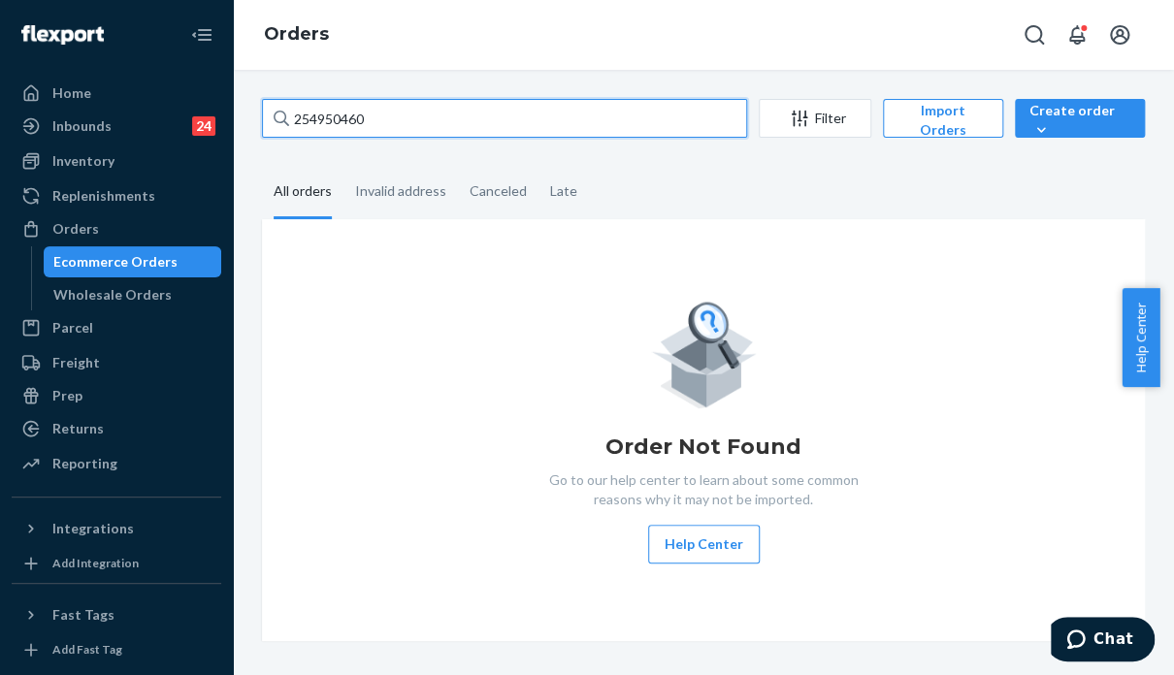
drag, startPoint x: 349, startPoint y: 121, endPoint x: 287, endPoint y: 126, distance: 62.3
click at [287, 126] on div "254950460" at bounding box center [504, 118] width 485 height 39
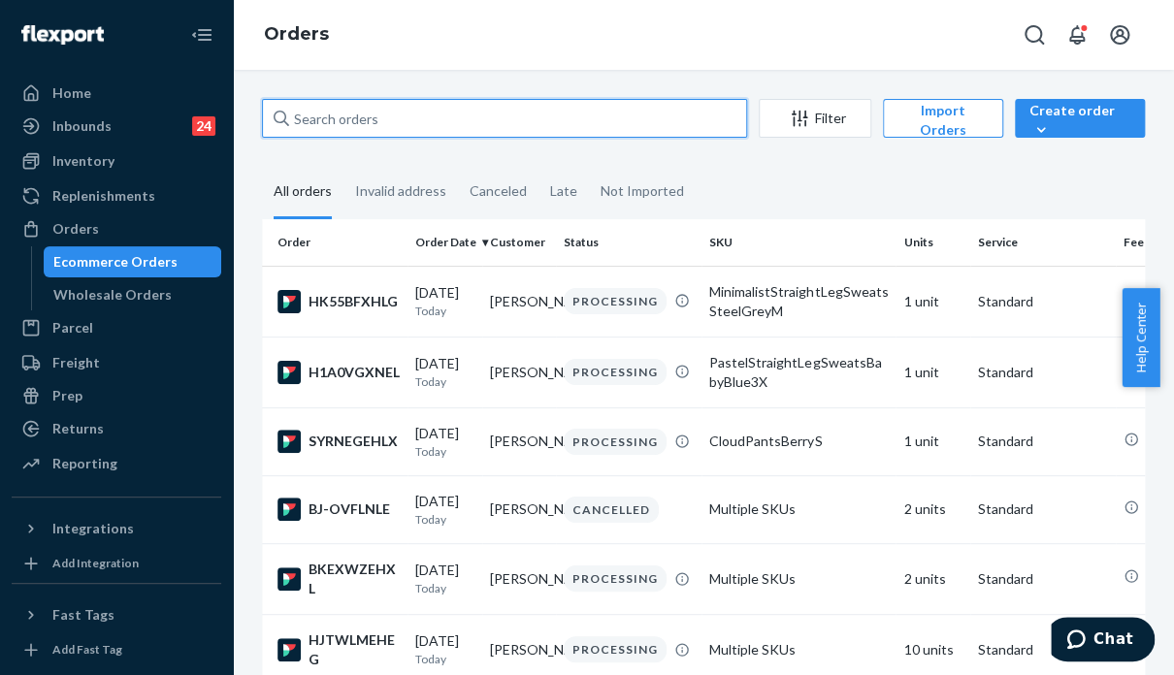
click at [409, 129] on input "text" at bounding box center [504, 118] width 485 height 39
paste input "254950460"
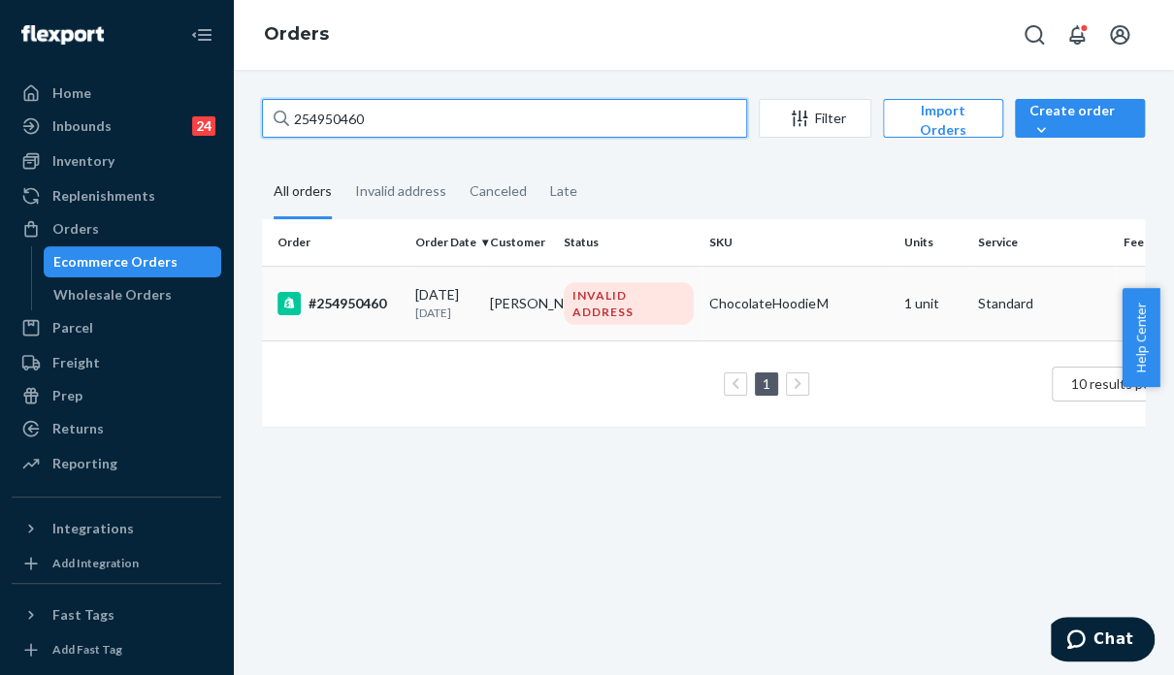
type input "254950460"
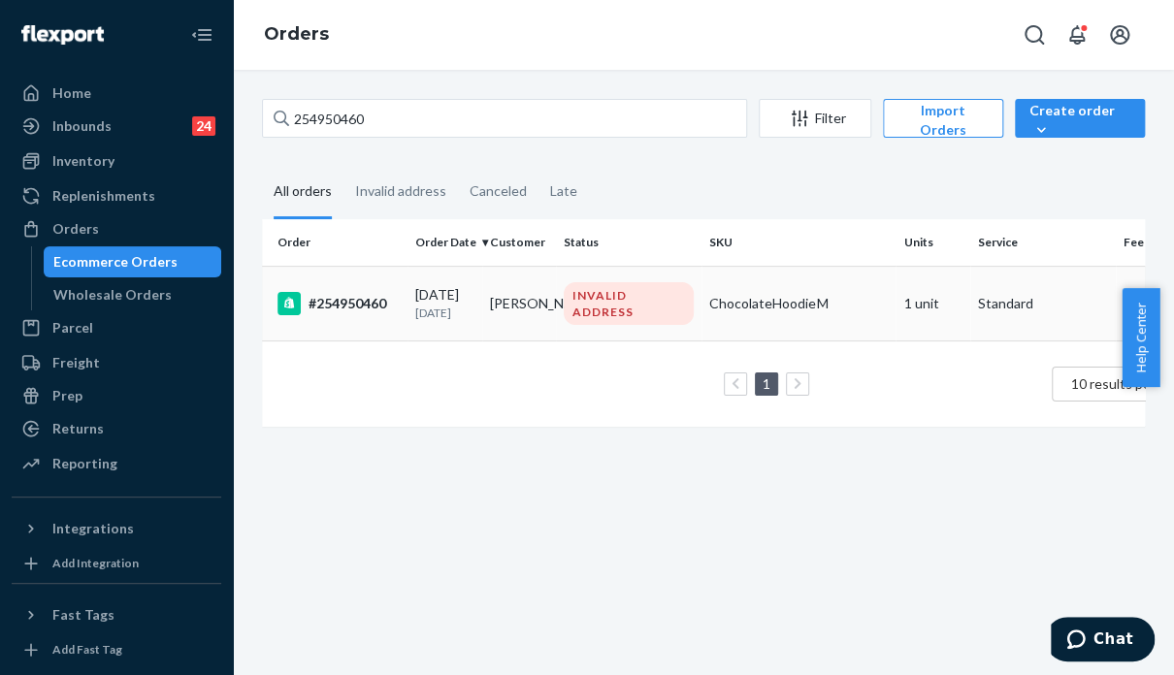
click at [858, 317] on td "ChocolateHoodieM" at bounding box center [798, 303] width 194 height 75
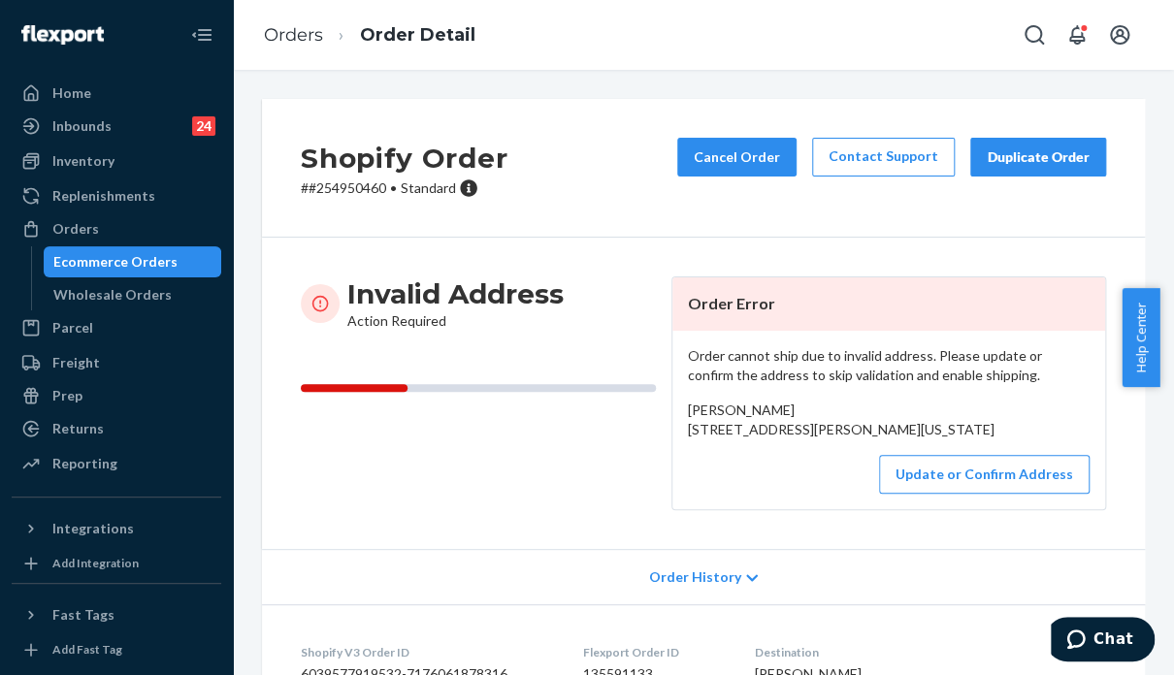
click at [976, 253] on div "Invalid Address Action Required Order Error Order cannot ship due to invalid ad…" at bounding box center [703, 393] width 883 height 311
click at [931, 439] on div "Lisa Cox 97181 Bassie Lane Clatskanie, Oregon 97016 US" at bounding box center [889, 420] width 402 height 39
drag, startPoint x: 1041, startPoint y: 217, endPoint x: 935, endPoint y: 211, distance: 106.0
click at [1041, 217] on div "Shopify Order # #254950460 • Standard Cancel Order Contact Support Duplicate Or…" at bounding box center [703, 168] width 883 height 139
click at [132, 231] on div "Orders" at bounding box center [117, 228] width 206 height 27
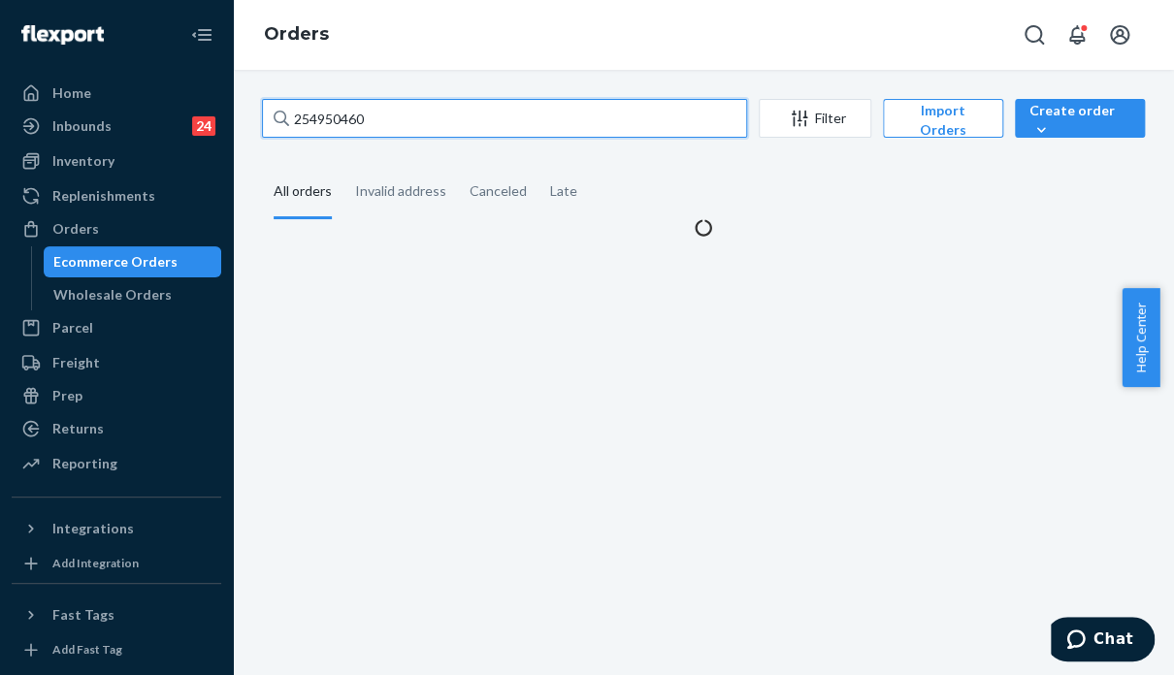
drag, startPoint x: 374, startPoint y: 115, endPoint x: 273, endPoint y: 121, distance: 102.0
click at [272, 121] on input "254950460" at bounding box center [504, 118] width 485 height 39
paste input "5170632"
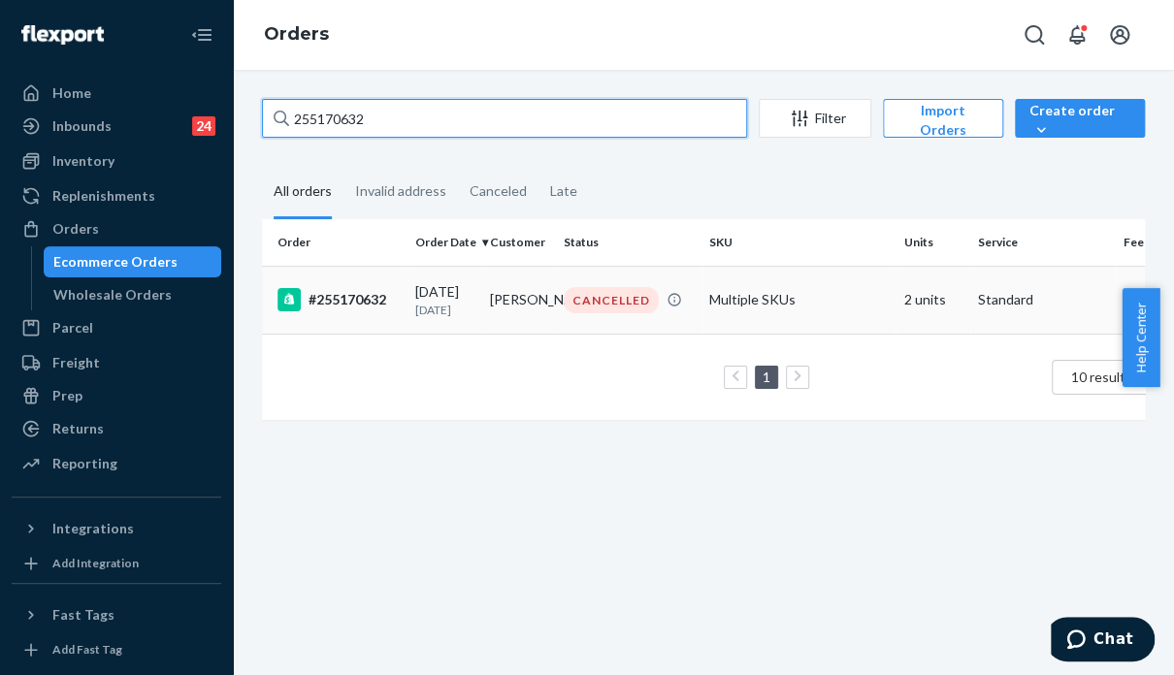
type input "255170632"
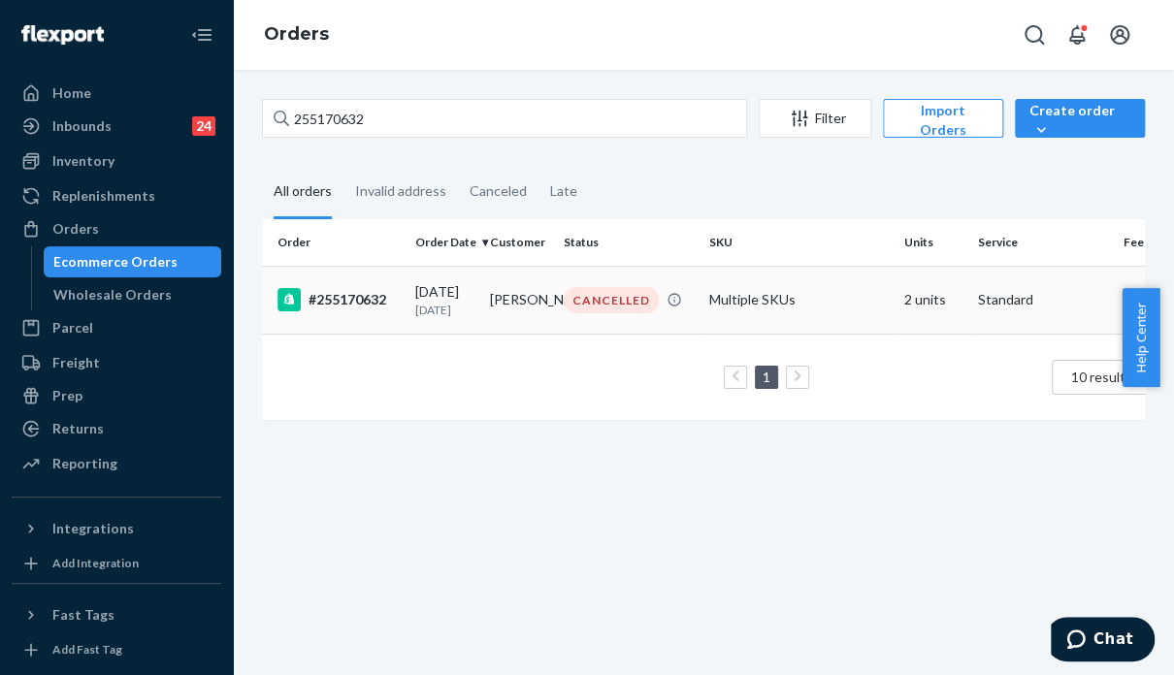
click at [815, 302] on td "Multiple SKUs" at bounding box center [798, 300] width 194 height 68
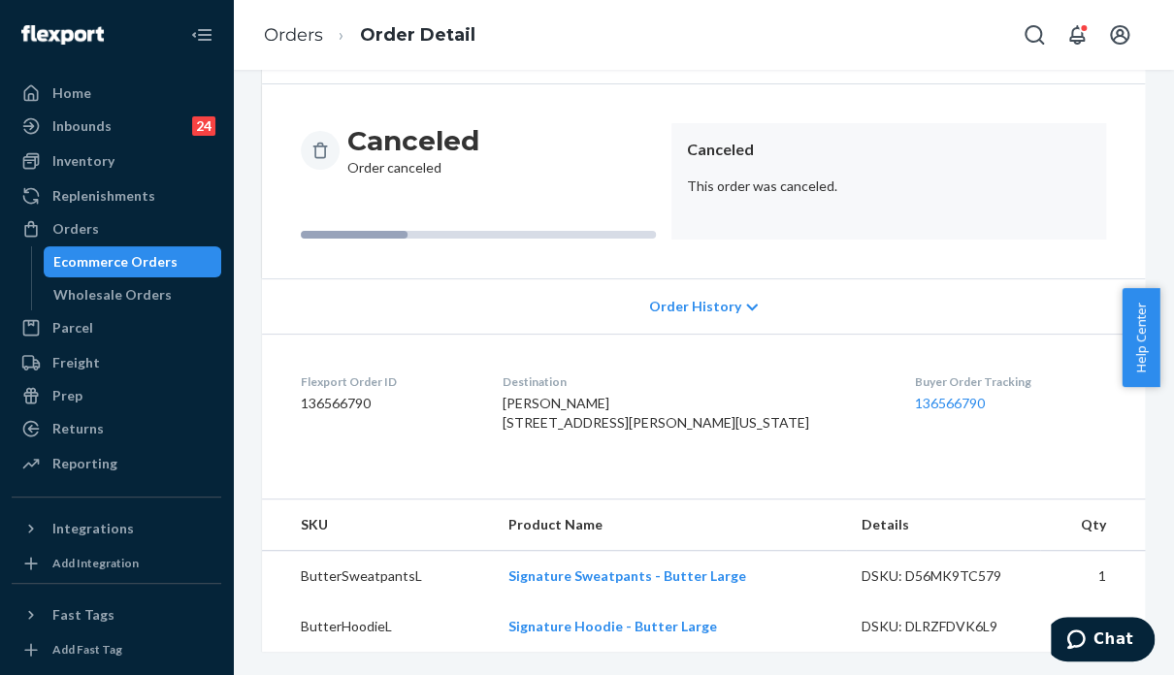
scroll to position [190, 0]
click at [120, 236] on div "Orders" at bounding box center [117, 228] width 206 height 27
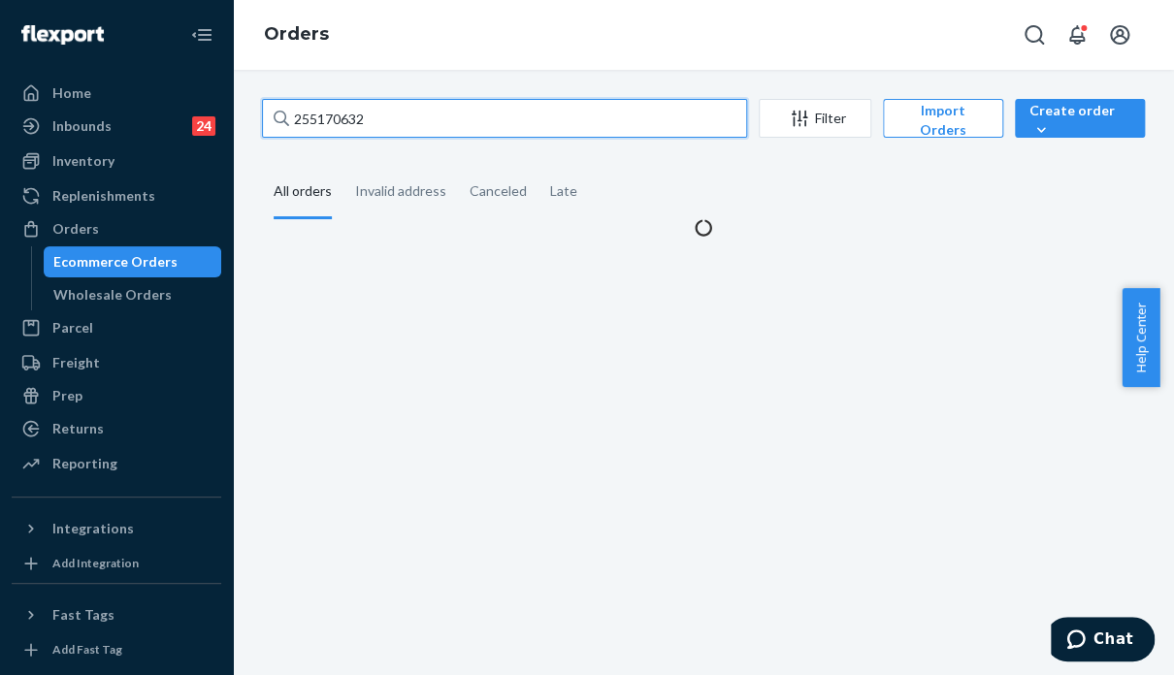
drag, startPoint x: 392, startPoint y: 117, endPoint x: 261, endPoint y: 137, distance: 132.4
click at [262, 137] on div "255170632" at bounding box center [504, 118] width 485 height 39
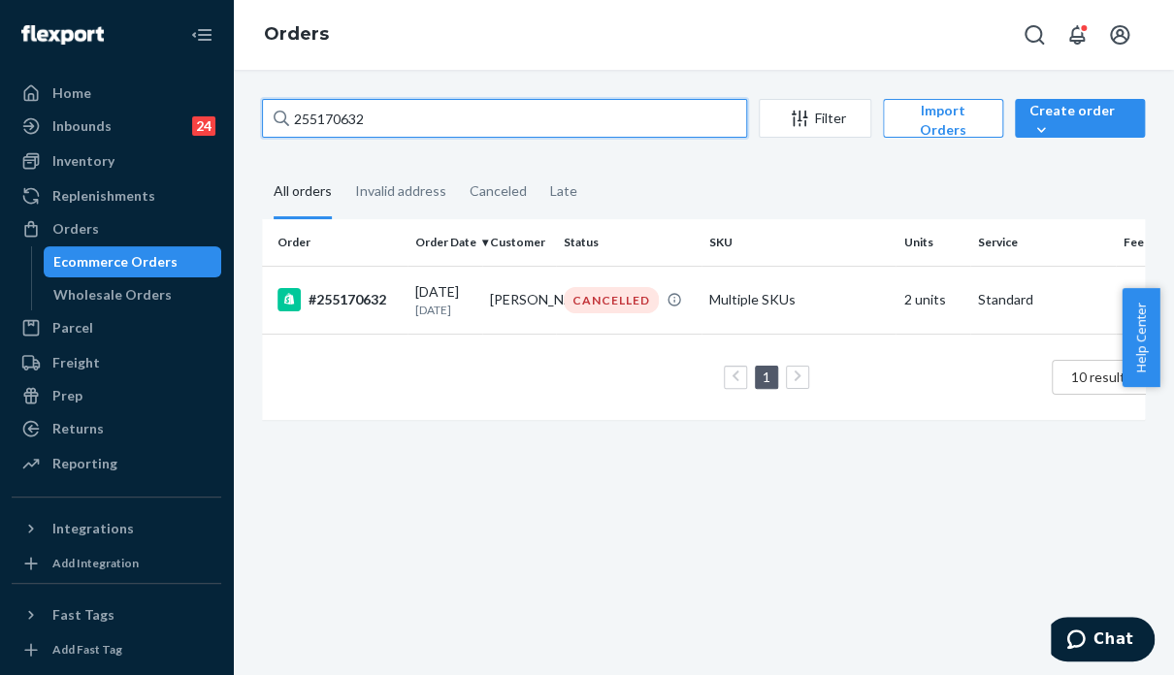
paste input "93786"
type input "255193786"
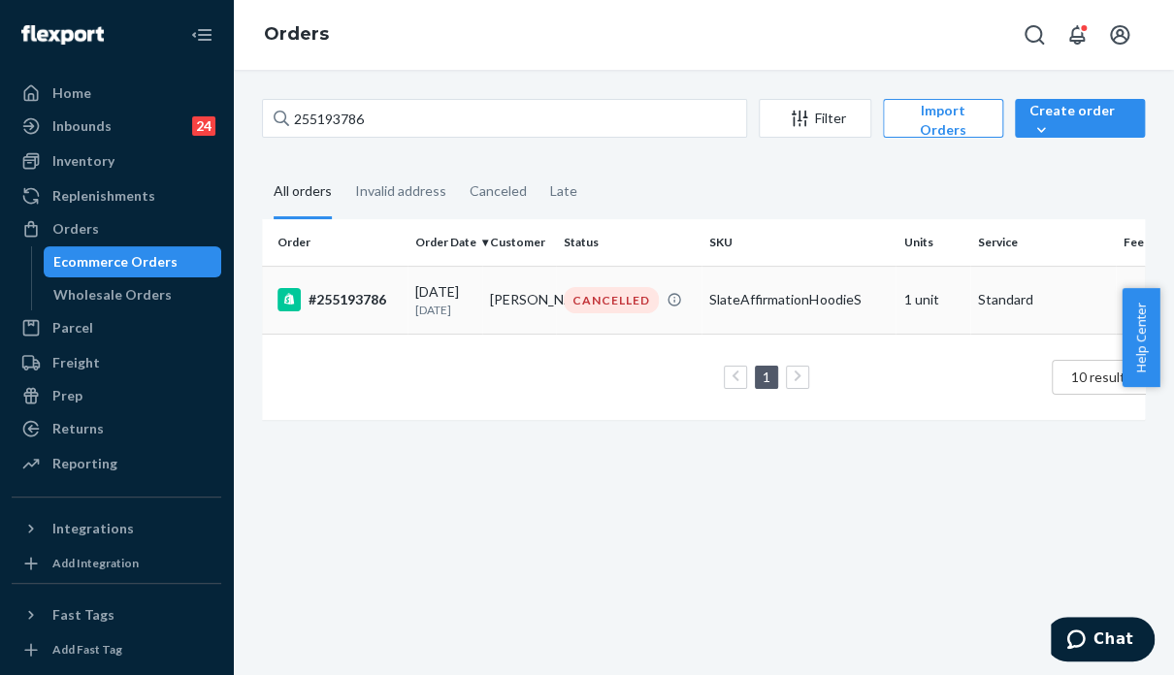
click at [817, 306] on div "SlateAffirmationHoodieS" at bounding box center [798, 299] width 179 height 19
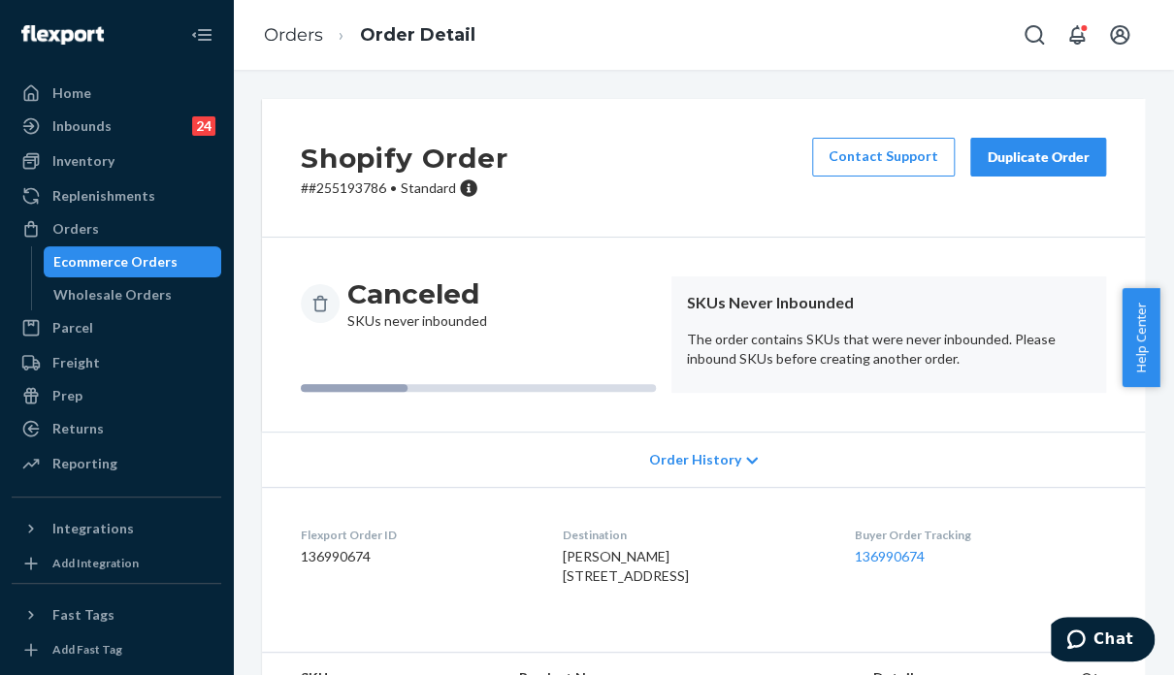
click at [587, 420] on div "Canceled SKUs never inbounded SKUs Never Inbounded The order contains SKUs that…" at bounding box center [703, 335] width 883 height 194
drag, startPoint x: 504, startPoint y: 446, endPoint x: 451, endPoint y: 374, distance: 90.2
click at [504, 446] on div "Order History" at bounding box center [703, 459] width 883 height 55
